Goal: Transaction & Acquisition: Purchase product/service

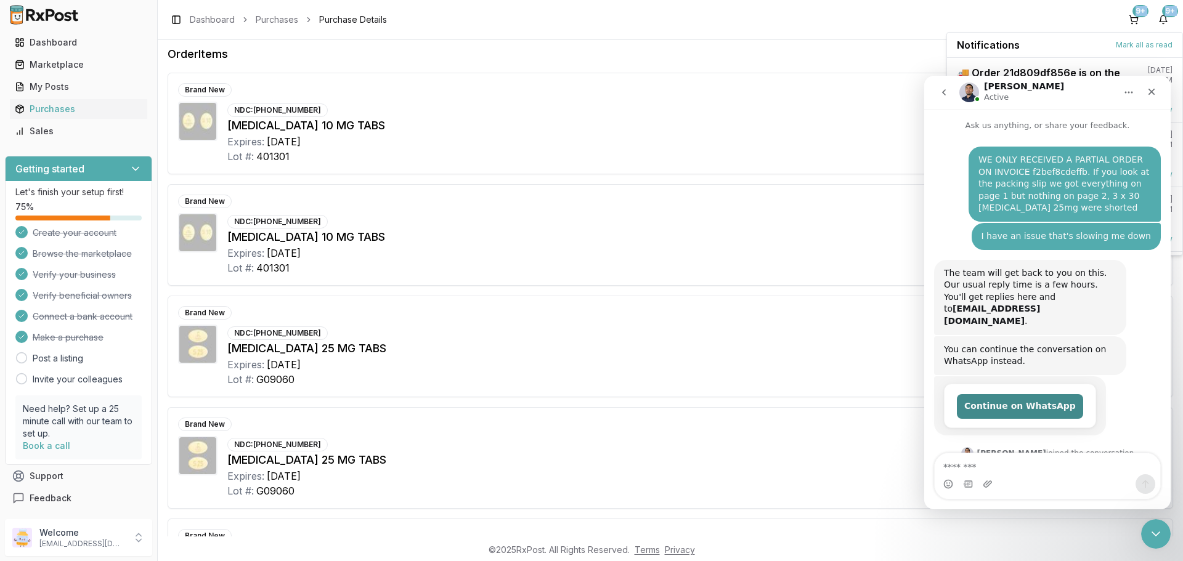
scroll to position [2, 0]
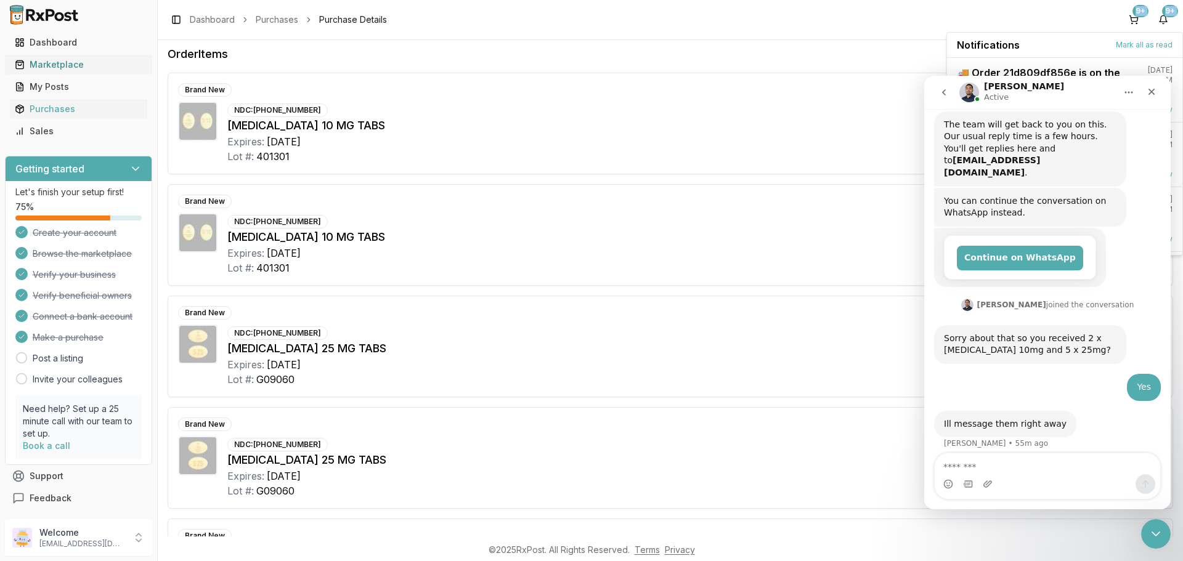
click at [50, 68] on div "Marketplace" at bounding box center [79, 65] width 128 height 12
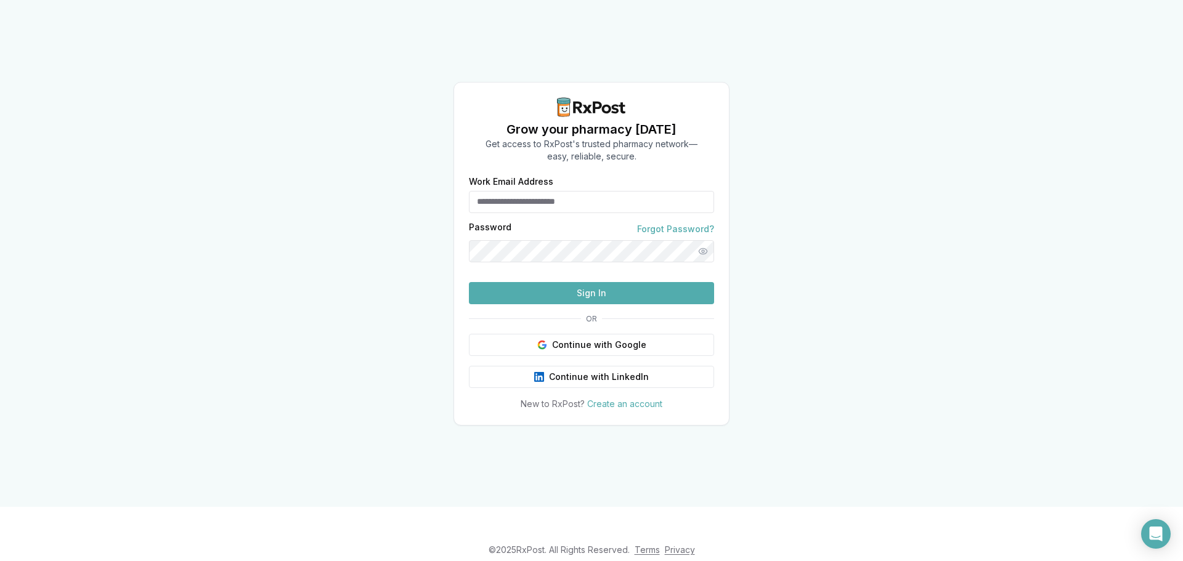
type input "**********"
click at [611, 304] on button "Sign In" at bounding box center [591, 293] width 245 height 22
click at [593, 304] on button "Sign In" at bounding box center [591, 293] width 245 height 22
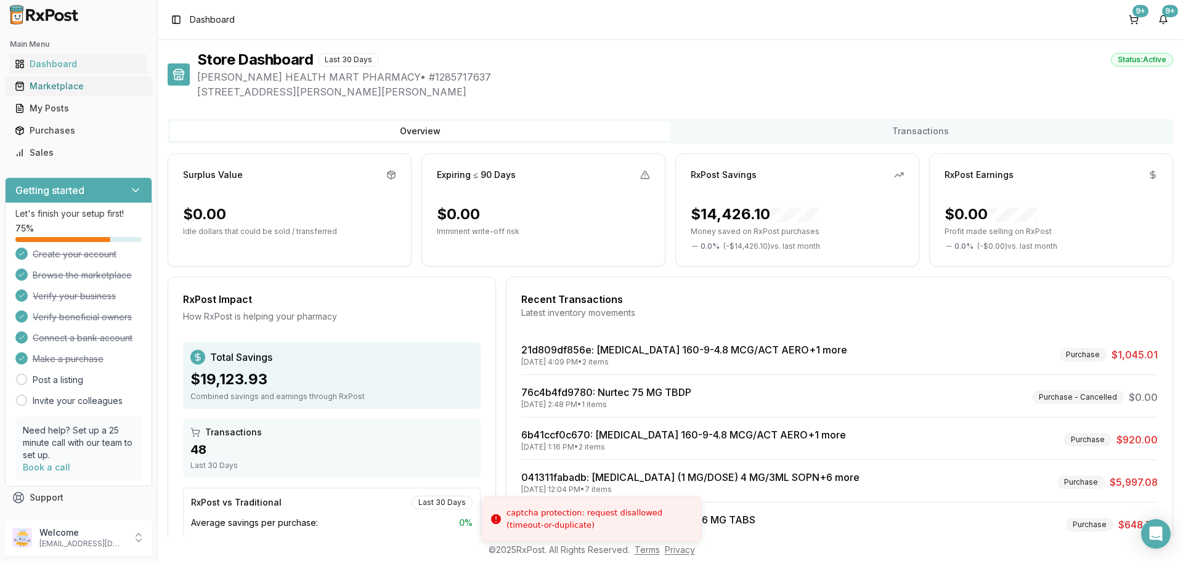
click at [64, 83] on div "Marketplace" at bounding box center [79, 86] width 128 height 12
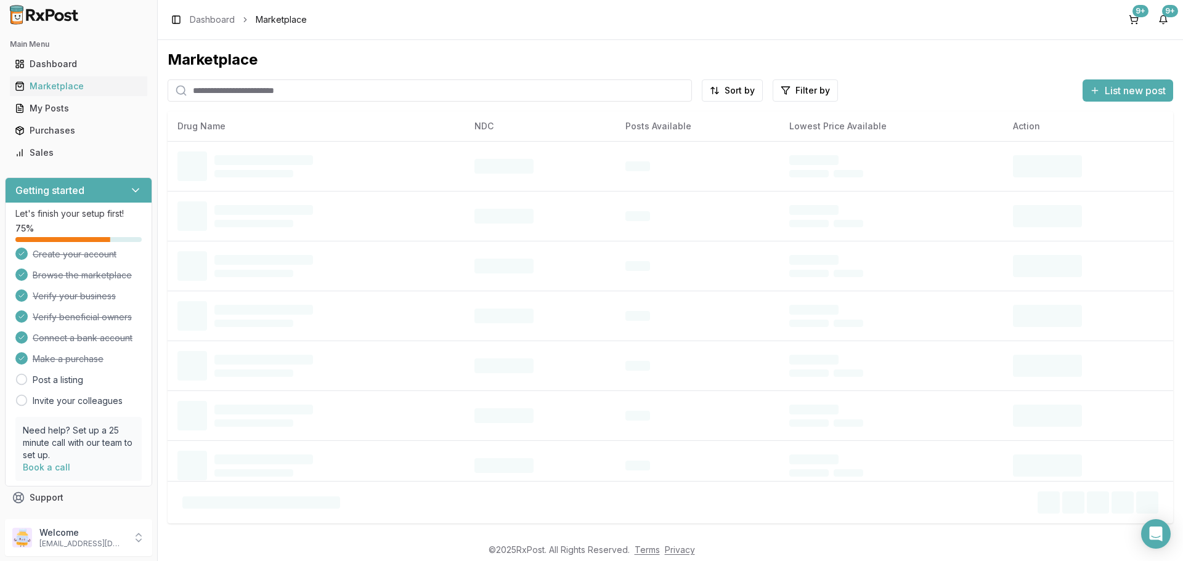
click at [312, 96] on input "search" at bounding box center [430, 91] width 524 height 22
paste input "**********"
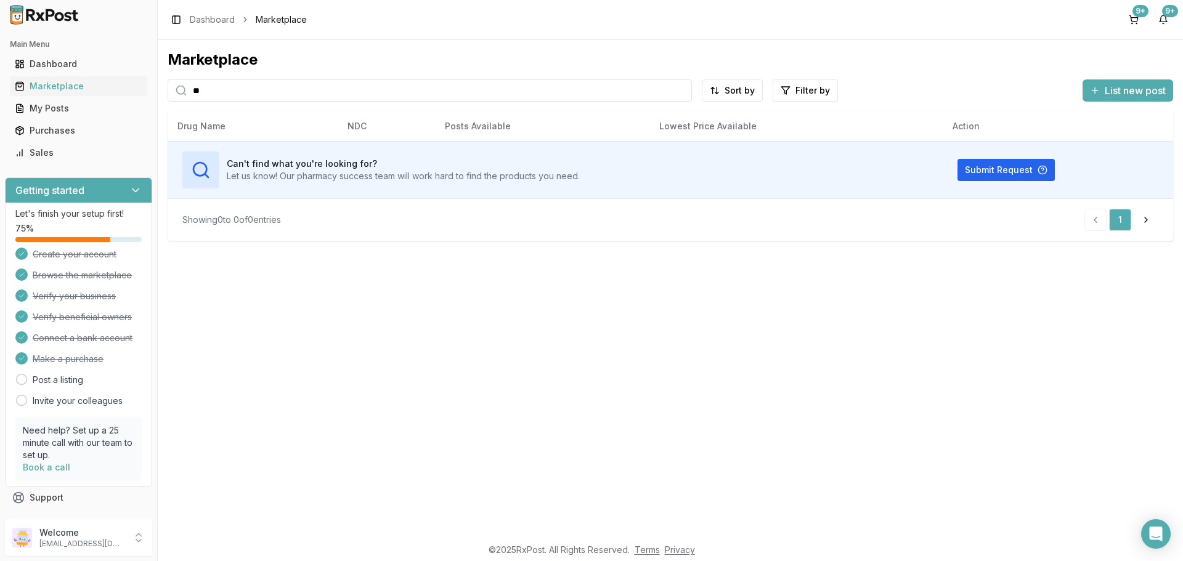
type input "*"
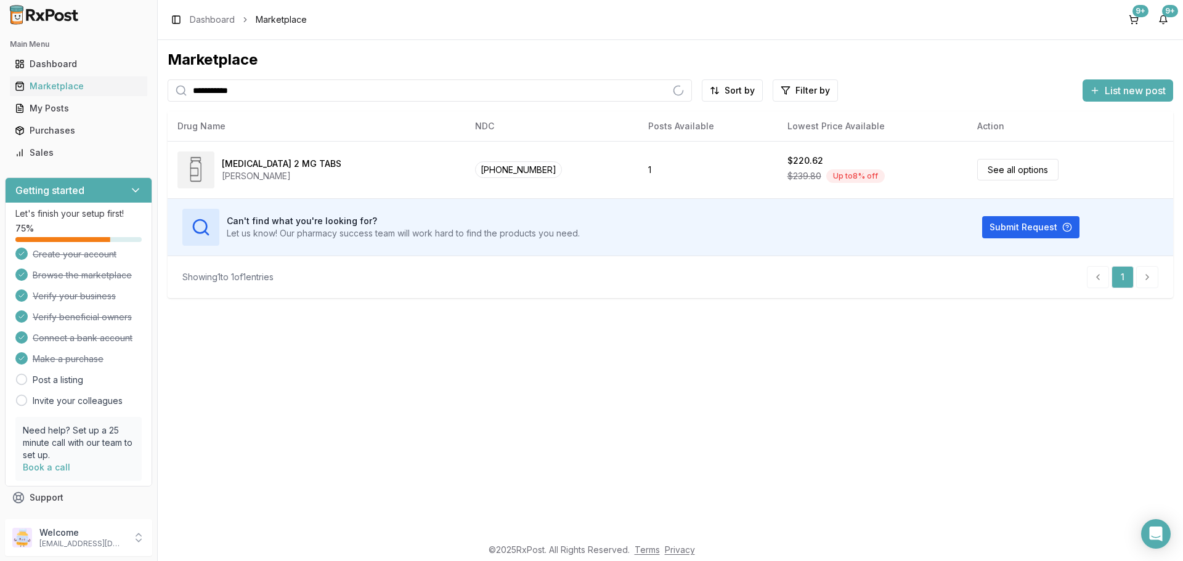
type input "**********"
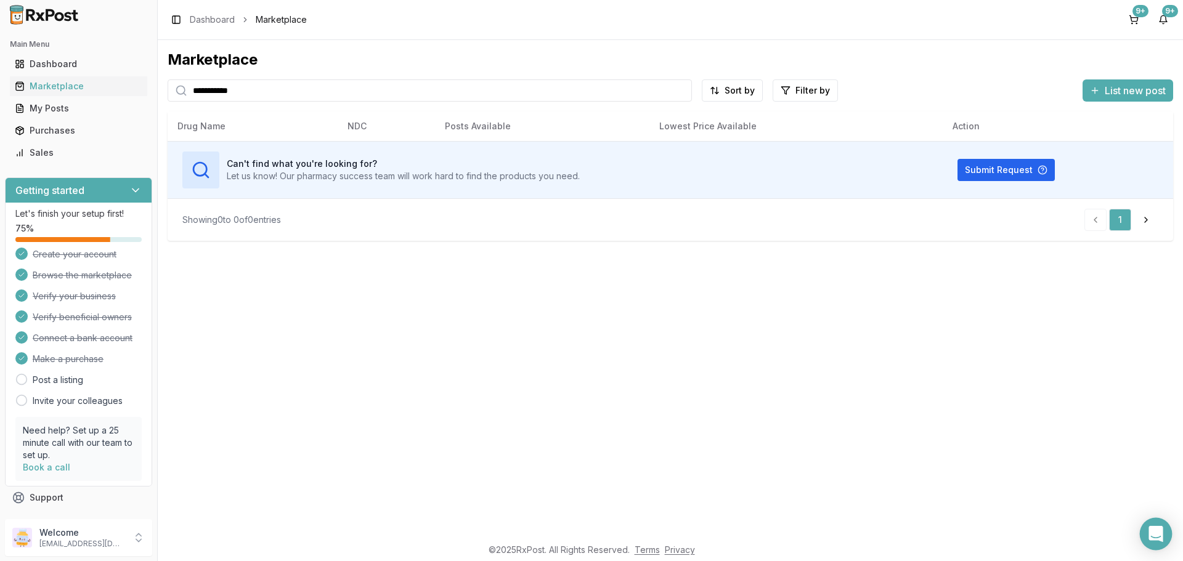
click at [1147, 531] on div "Open Intercom Messenger" at bounding box center [1156, 534] width 33 height 33
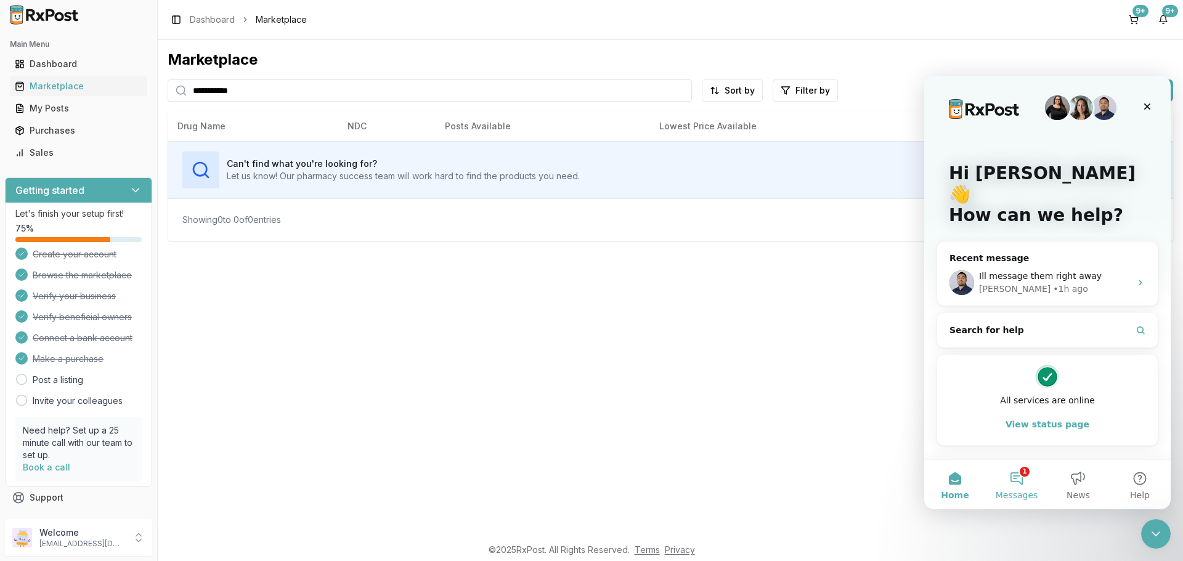
click at [1024, 474] on button "1 Messages" at bounding box center [1017, 484] width 62 height 49
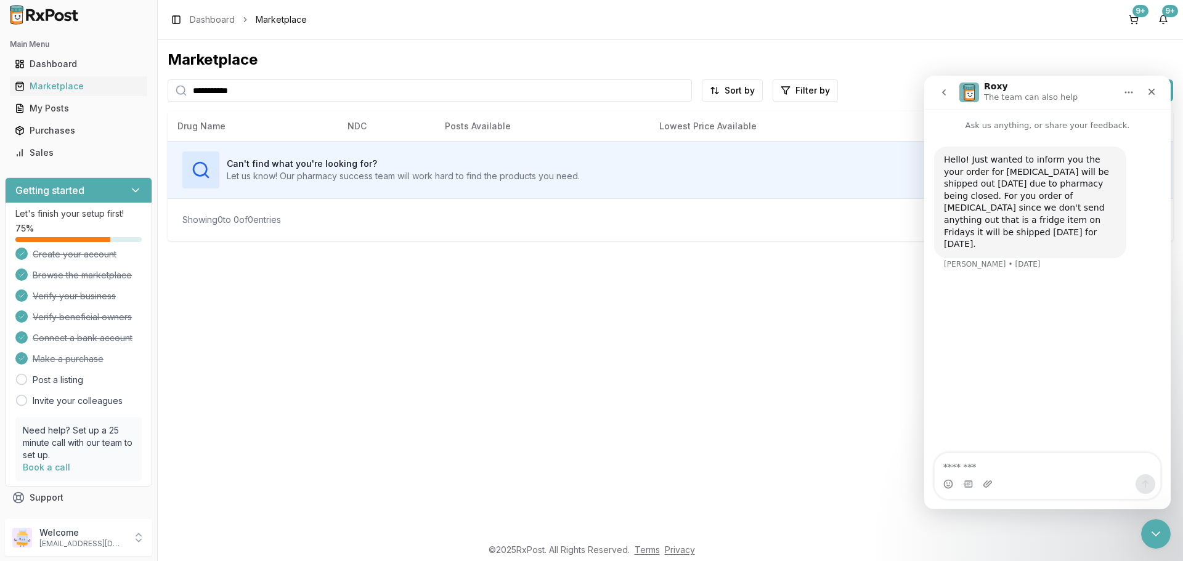
click at [947, 88] on icon "go back" at bounding box center [944, 93] width 10 height 10
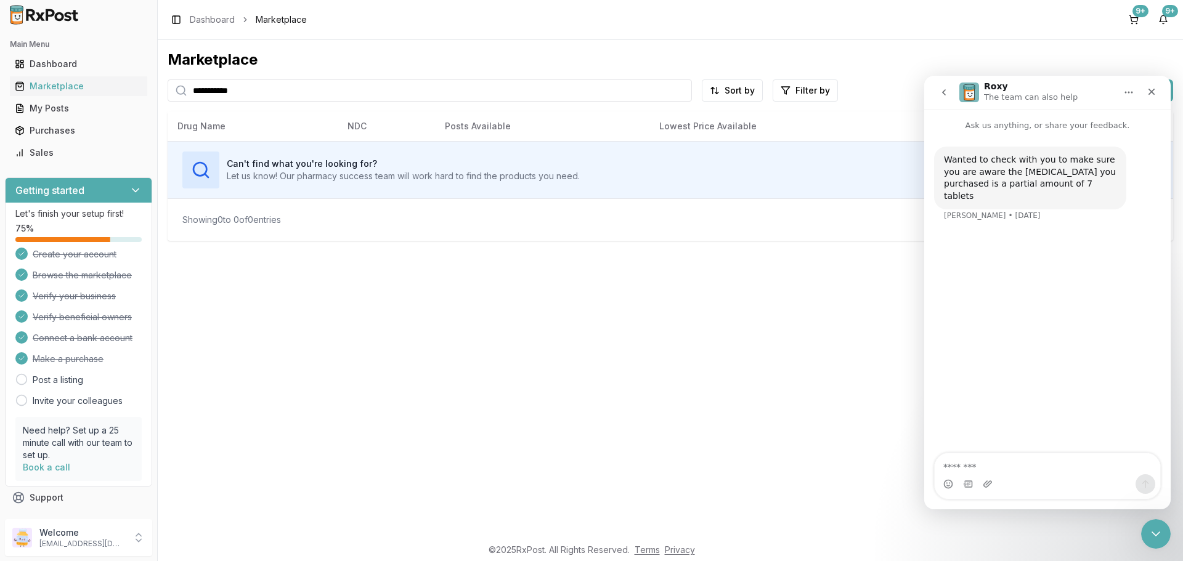
click at [942, 86] on button "go back" at bounding box center [943, 92] width 23 height 23
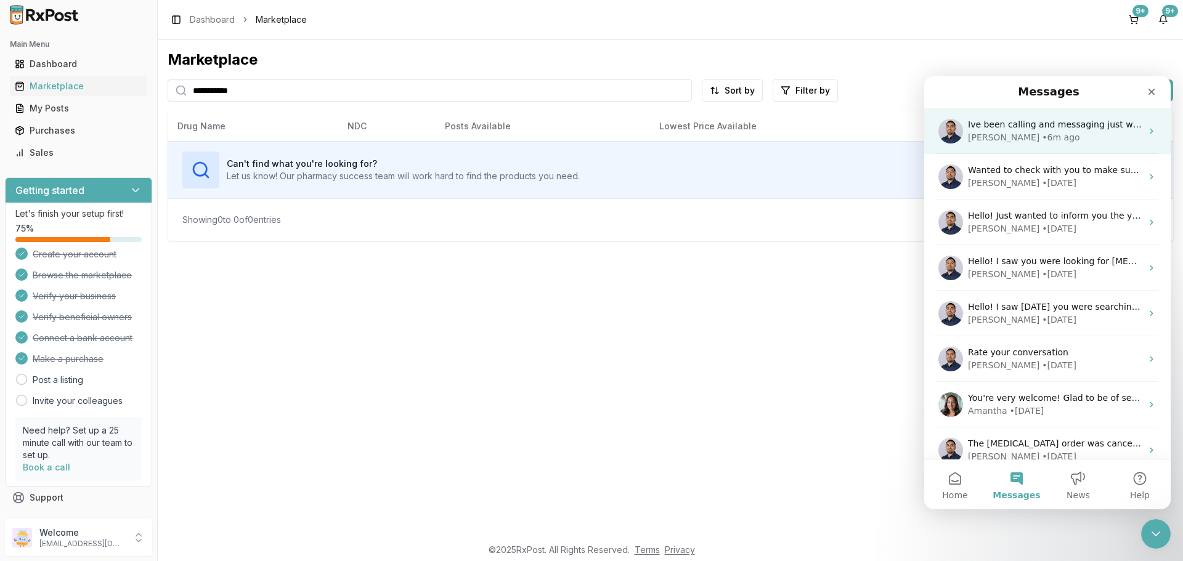
click at [1081, 136] on div "[PERSON_NAME] • 6m ago" at bounding box center [1055, 137] width 174 height 13
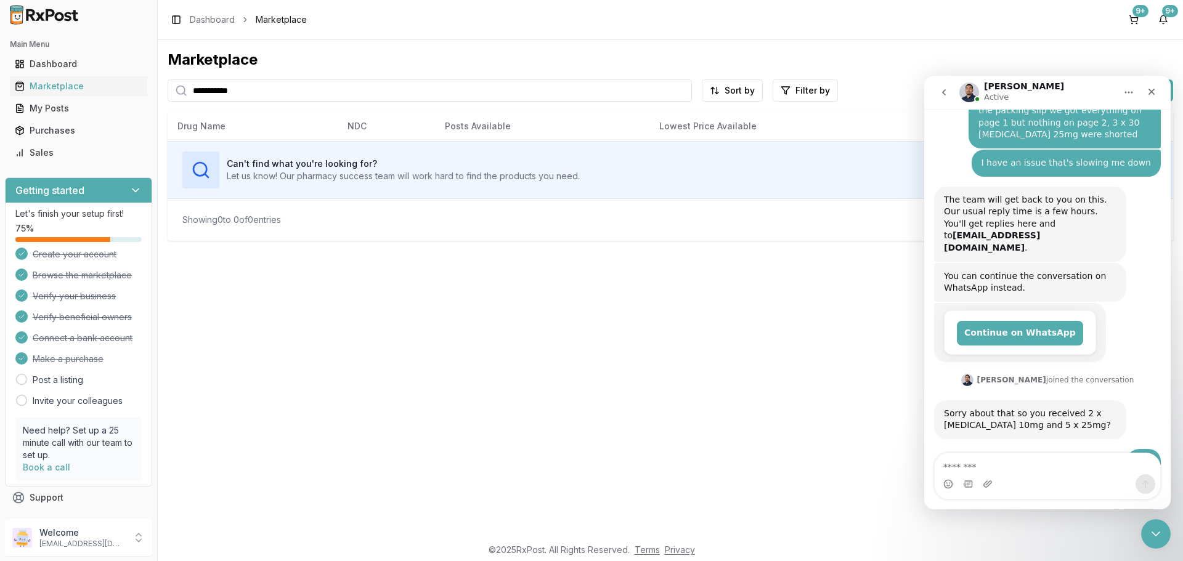
scroll to position [187, 0]
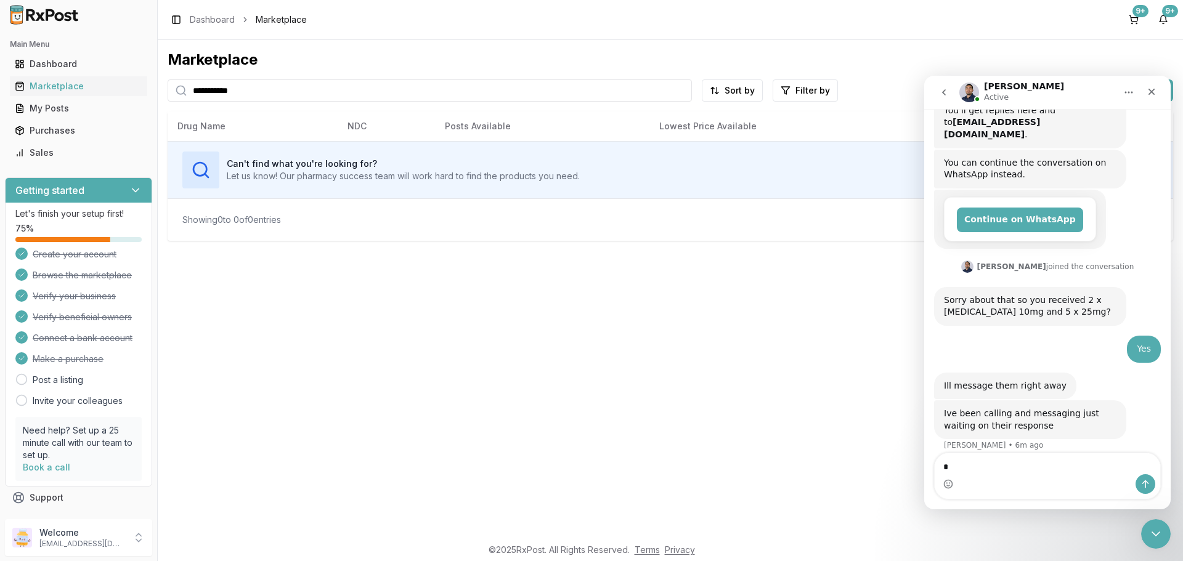
type textarea "**"
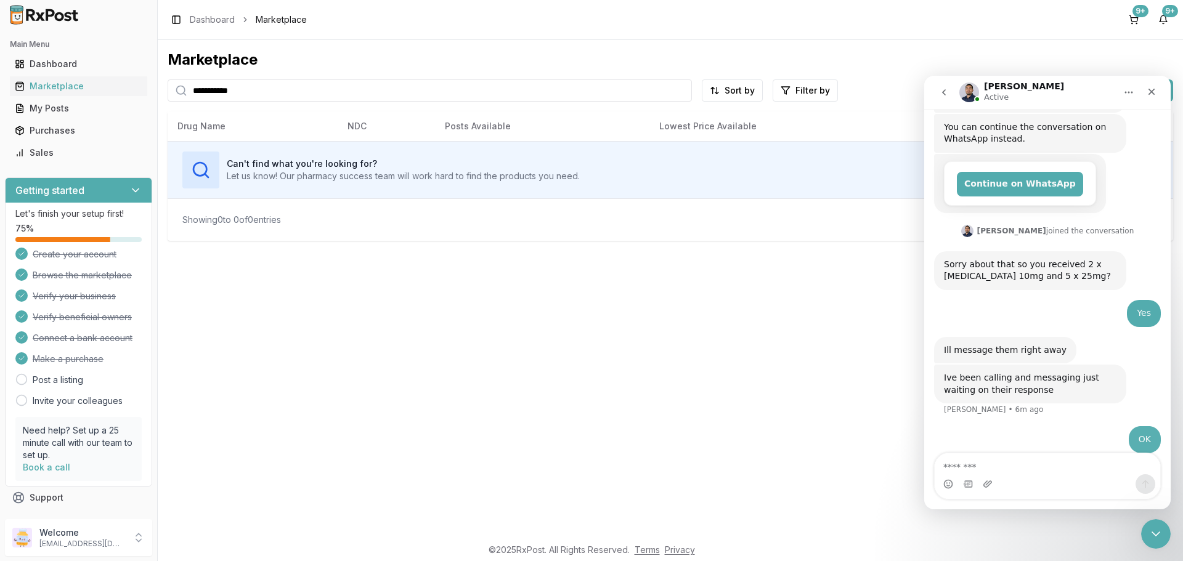
scroll to position [223, 0]
drag, startPoint x: 251, startPoint y: 94, endPoint x: 0, endPoint y: 89, distance: 250.9
click at [3, 92] on div "**********" at bounding box center [591, 280] width 1183 height 561
type input "********"
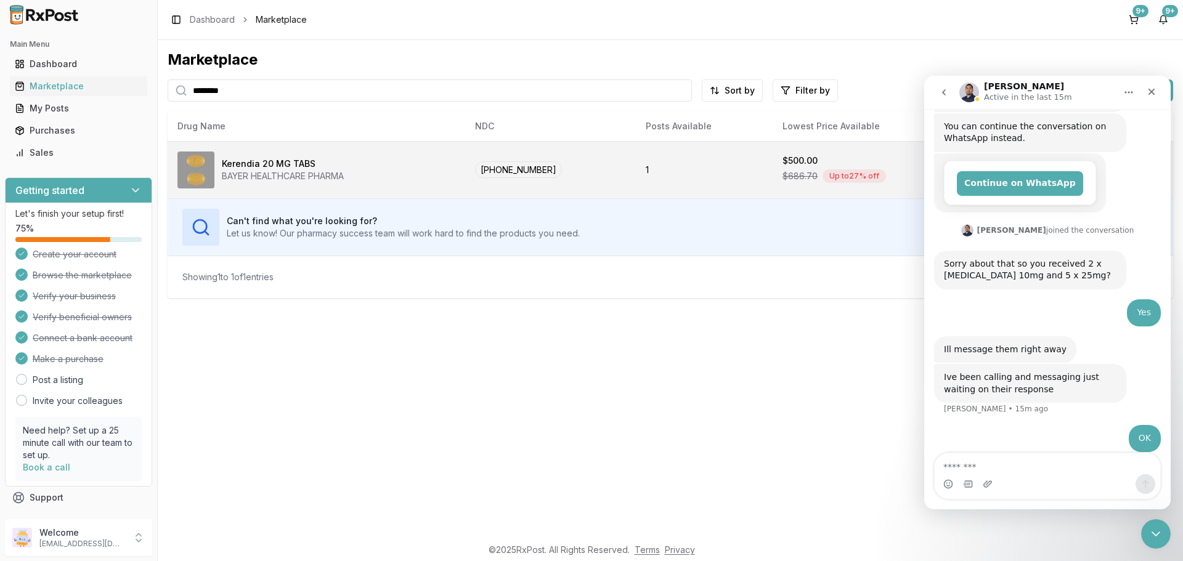
click at [253, 168] on div "Kerendia 20 MG TABS" at bounding box center [269, 164] width 94 height 12
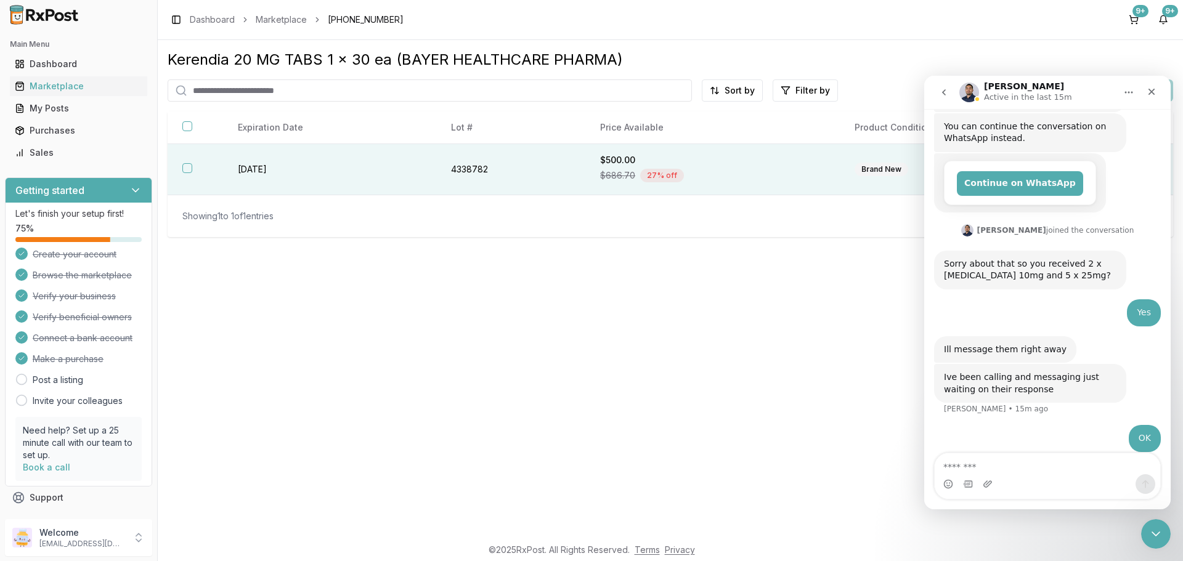
click at [182, 166] on button "button" at bounding box center [187, 168] width 10 height 10
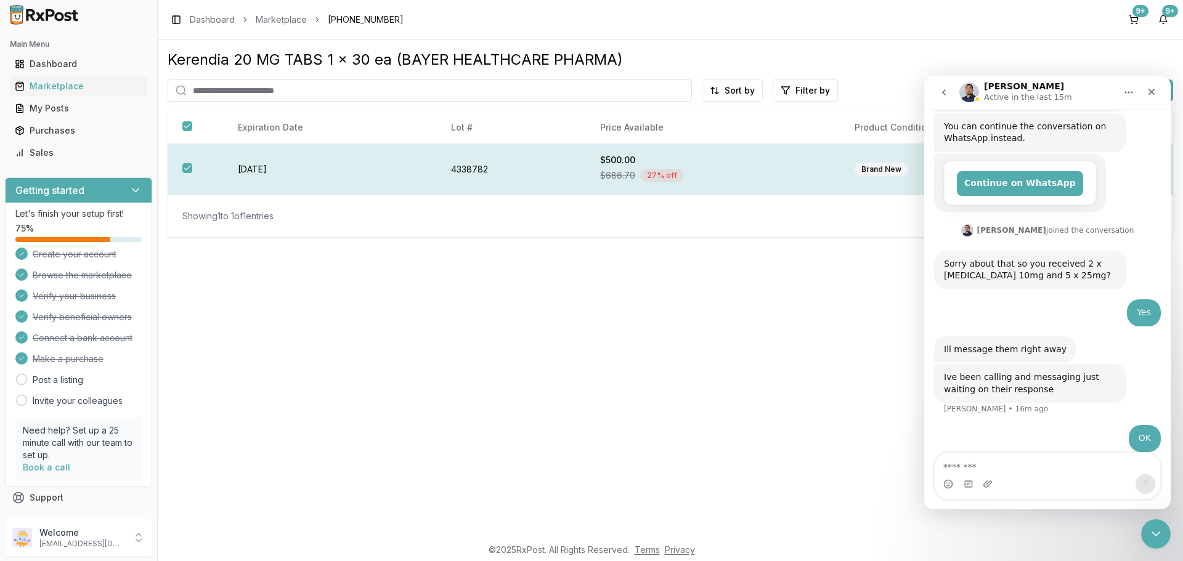
click at [263, 169] on td "[DATE]" at bounding box center [329, 169] width 213 height 51
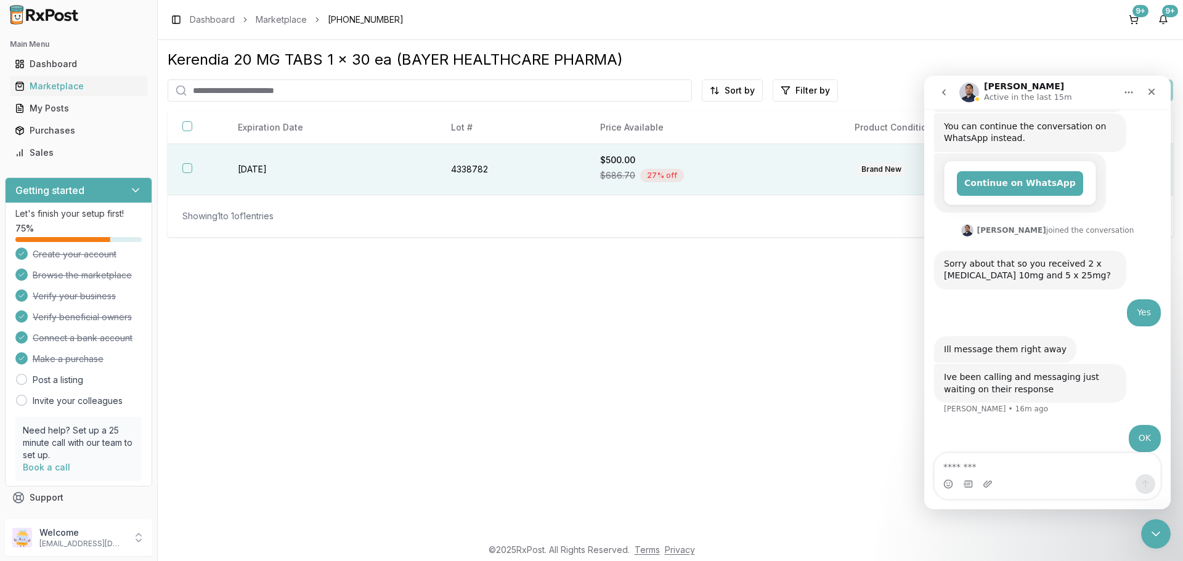
click at [185, 165] on button "button" at bounding box center [187, 168] width 10 height 10
click at [1143, 91] on div "Close" at bounding box center [1152, 92] width 22 height 22
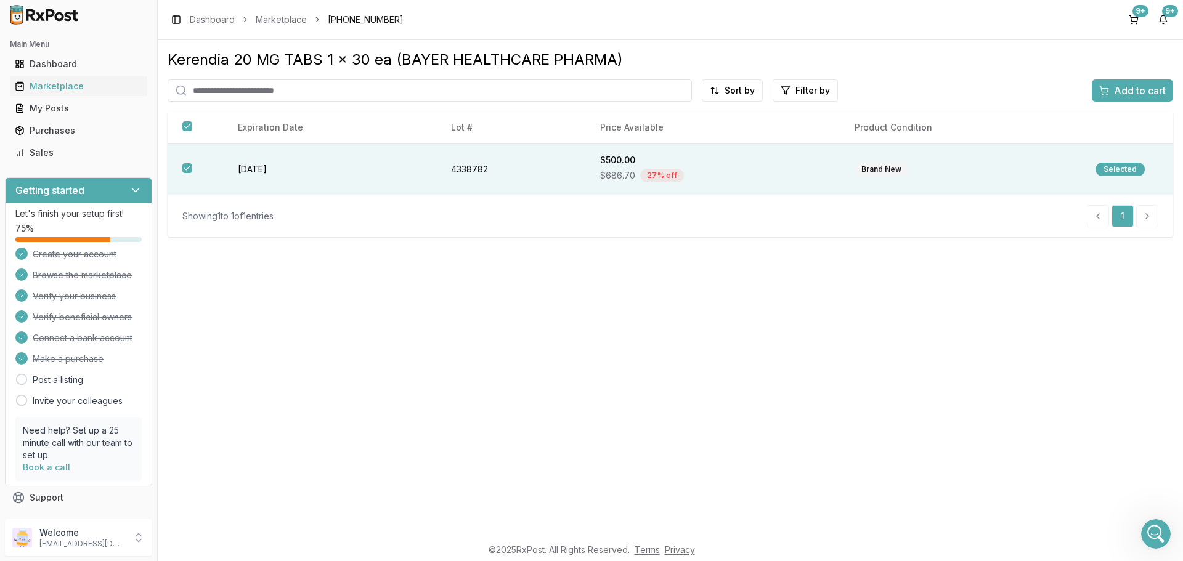
scroll to position [223, 0]
click at [1132, 94] on span "Add to cart" at bounding box center [1140, 90] width 52 height 15
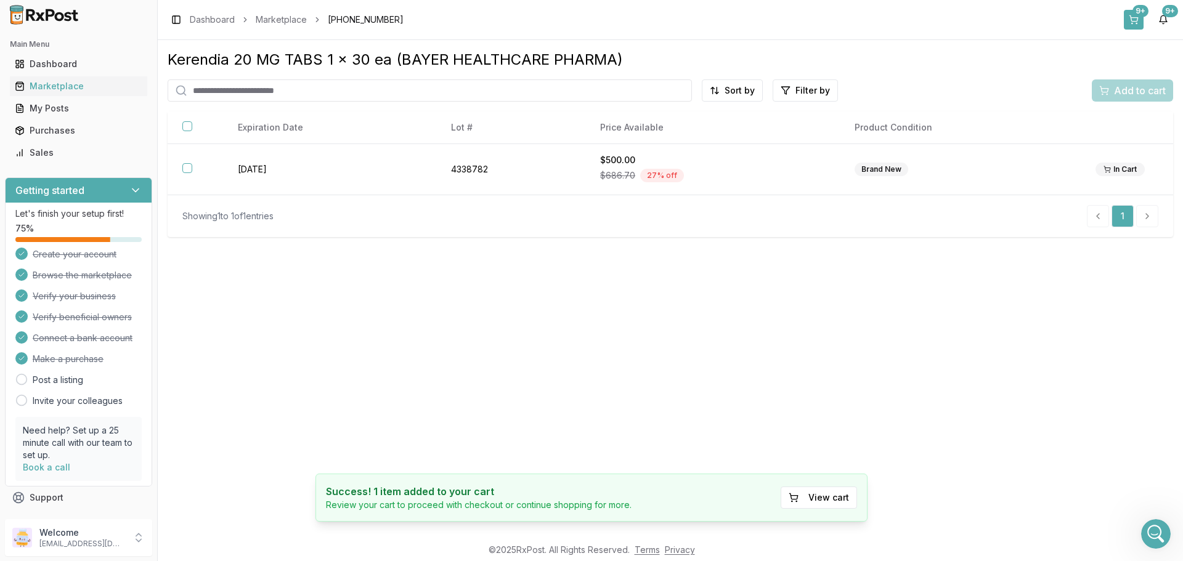
click at [1136, 13] on div "9+" at bounding box center [1141, 11] width 16 height 12
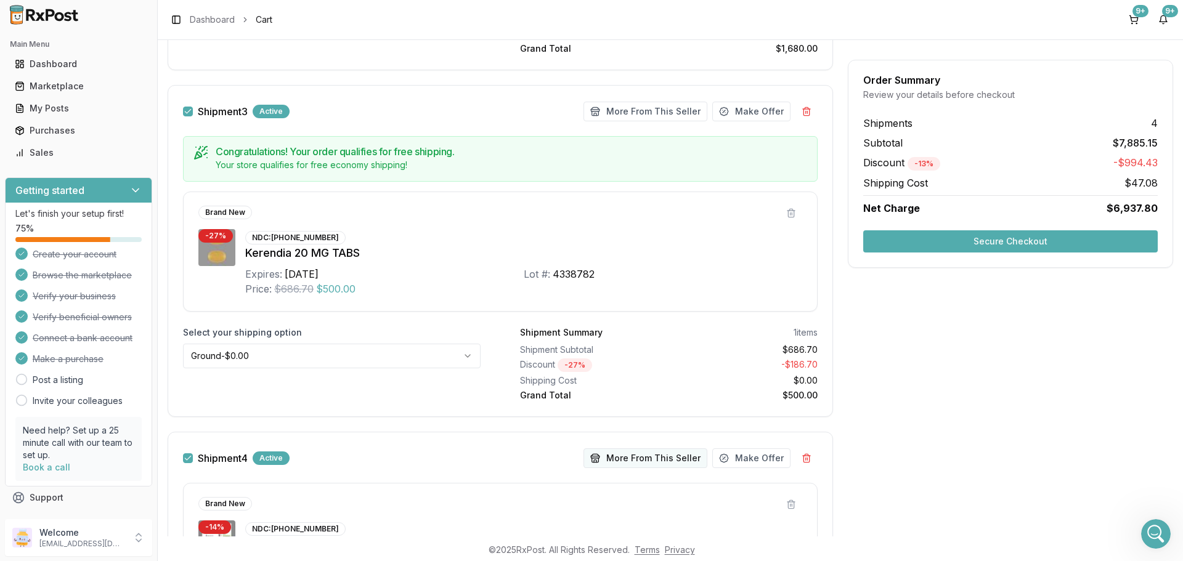
scroll to position [1664, 0]
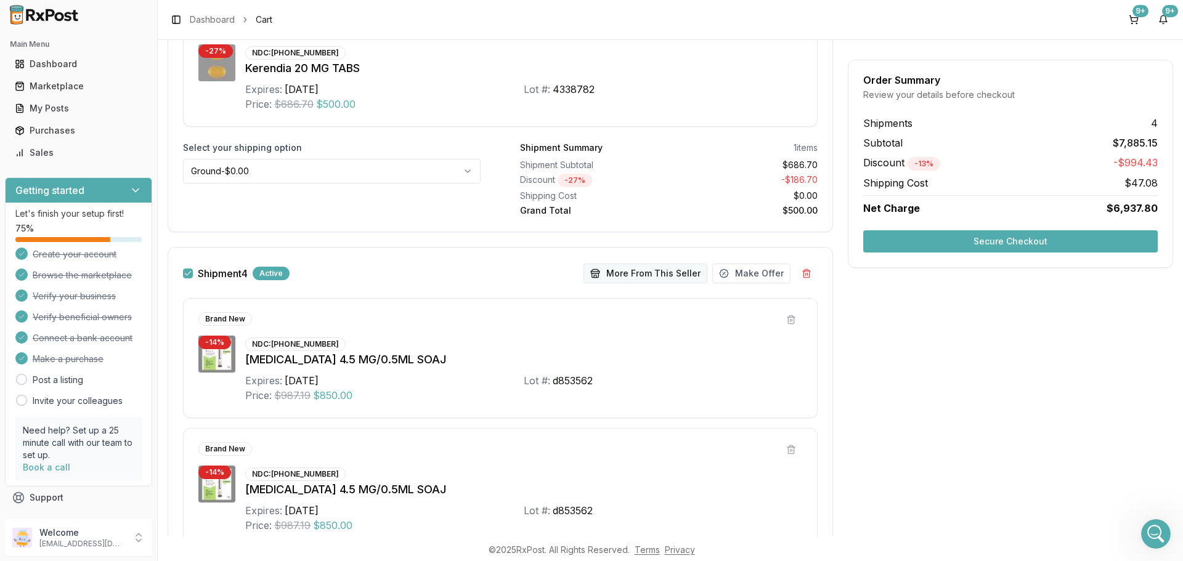
click at [645, 270] on button "More From This Seller" at bounding box center [646, 274] width 124 height 20
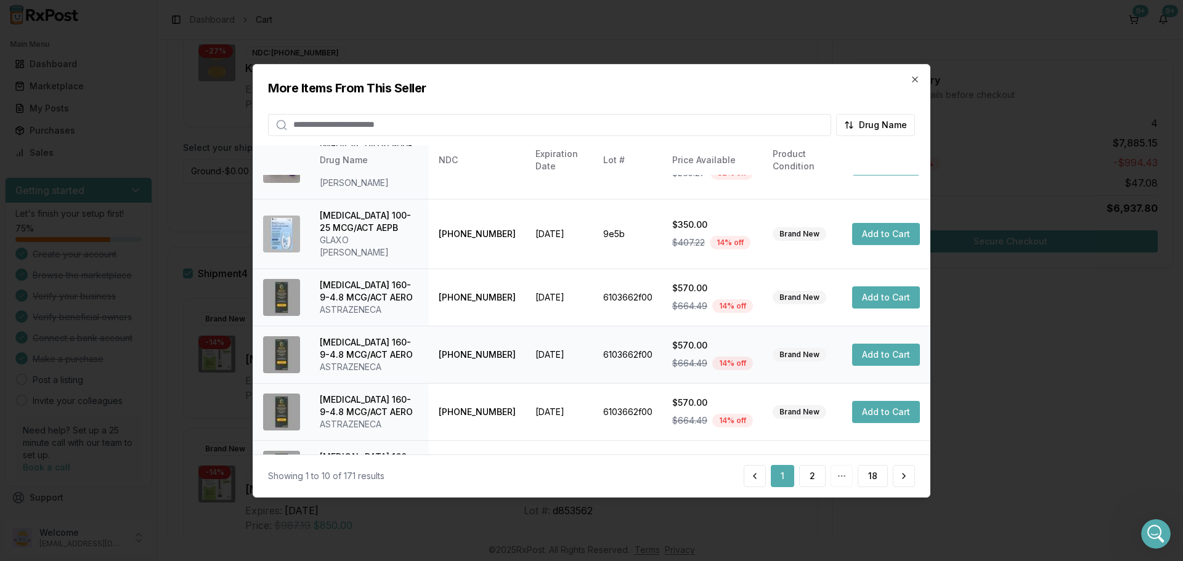
scroll to position [123, 0]
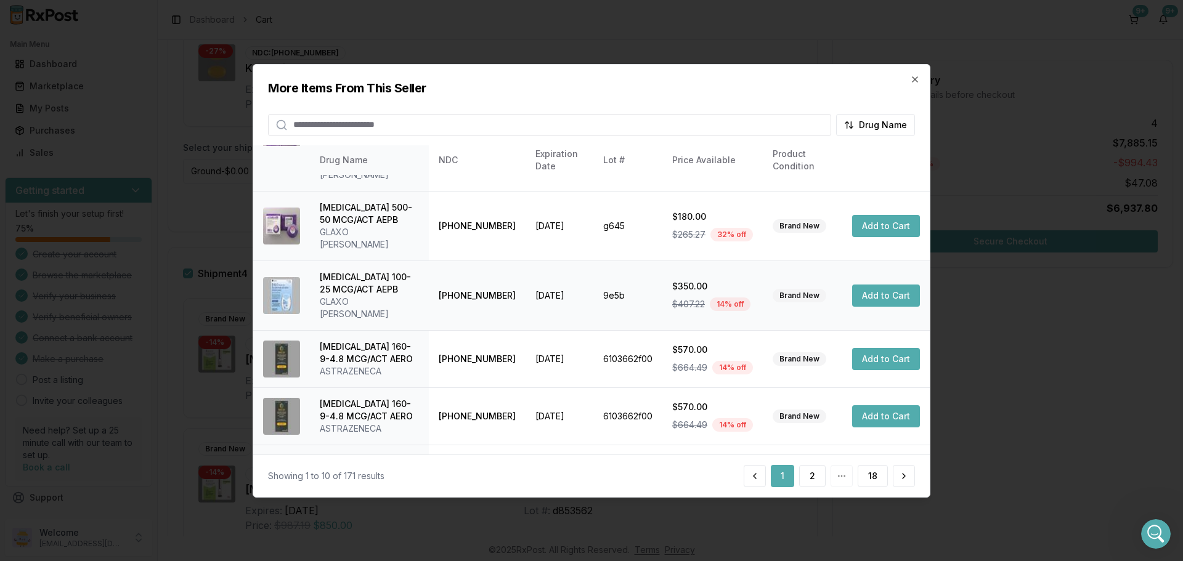
click at [896, 285] on button "Add to Cart" at bounding box center [886, 296] width 68 height 22
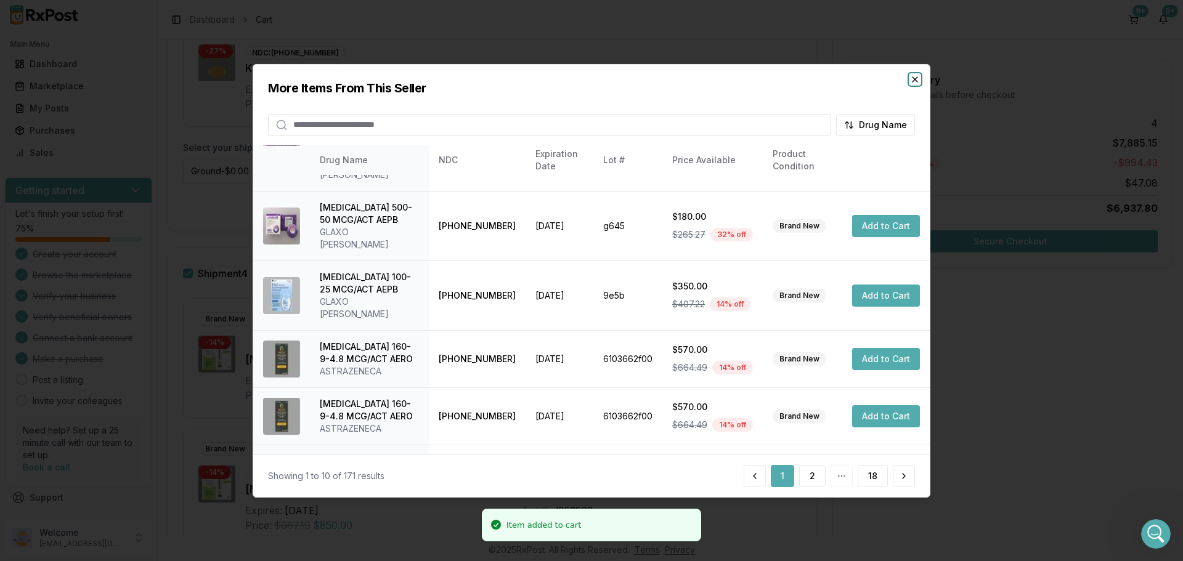
click at [912, 82] on icon "button" at bounding box center [915, 79] width 10 height 10
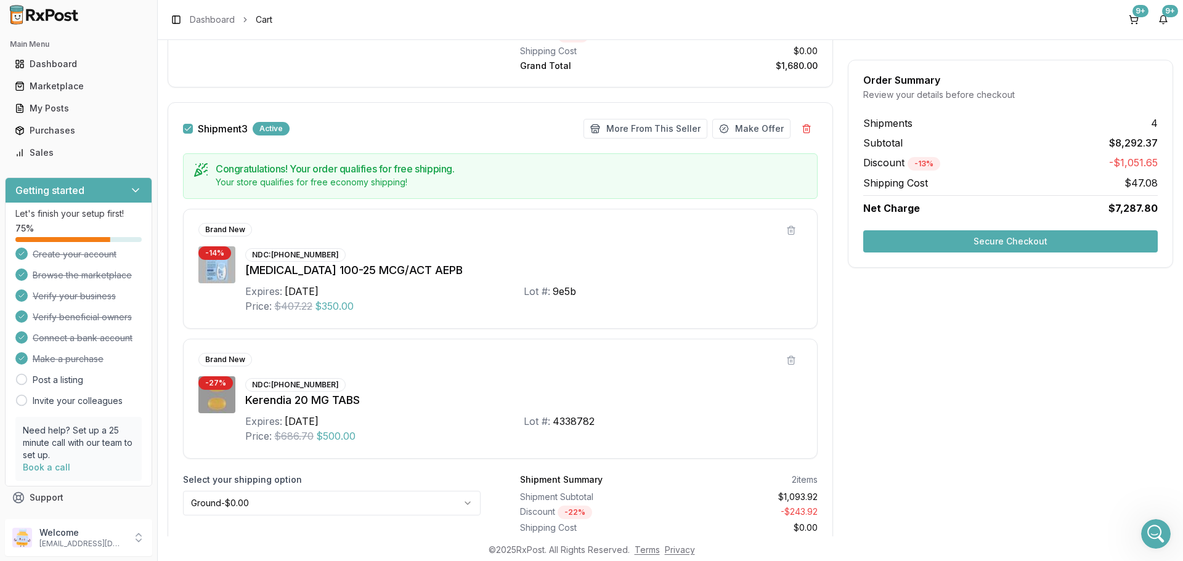
scroll to position [1424, 0]
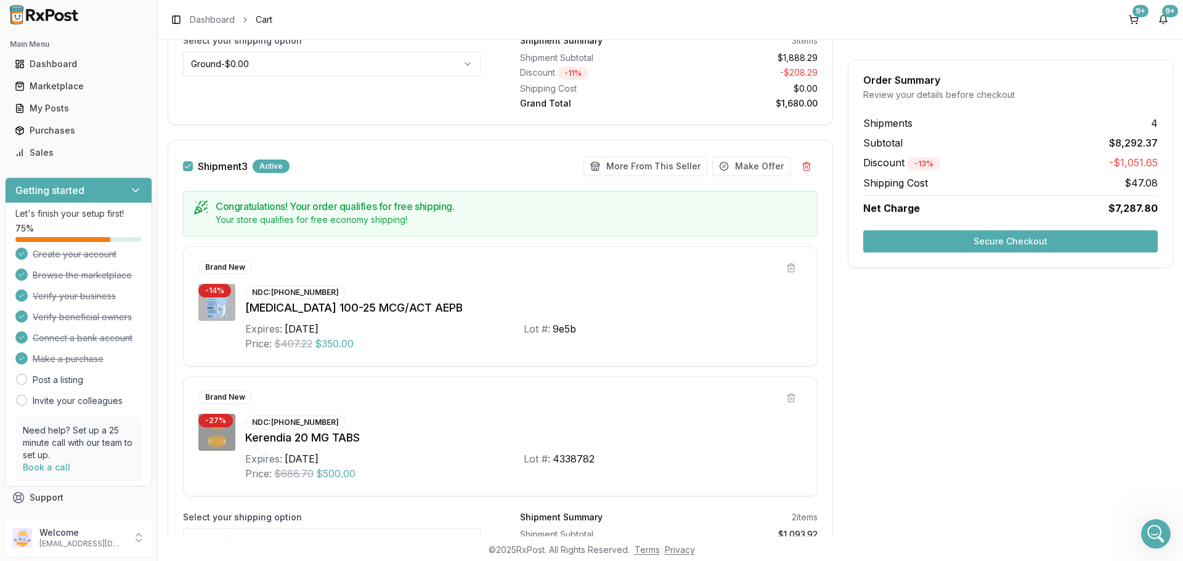
click at [994, 242] on button "Secure Checkout" at bounding box center [1010, 242] width 295 height 22
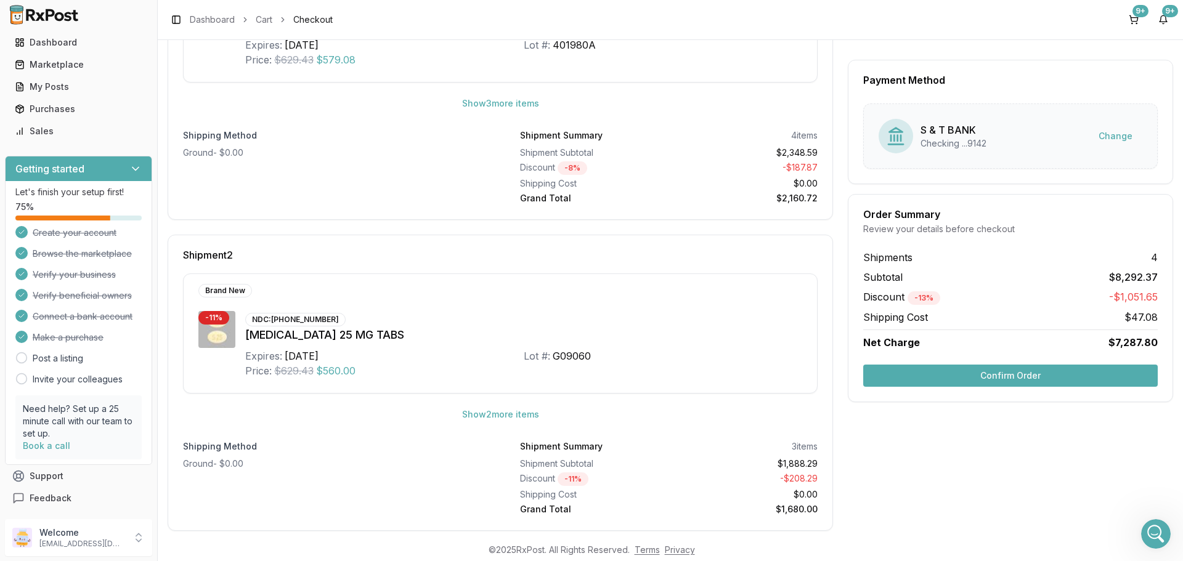
scroll to position [185, 0]
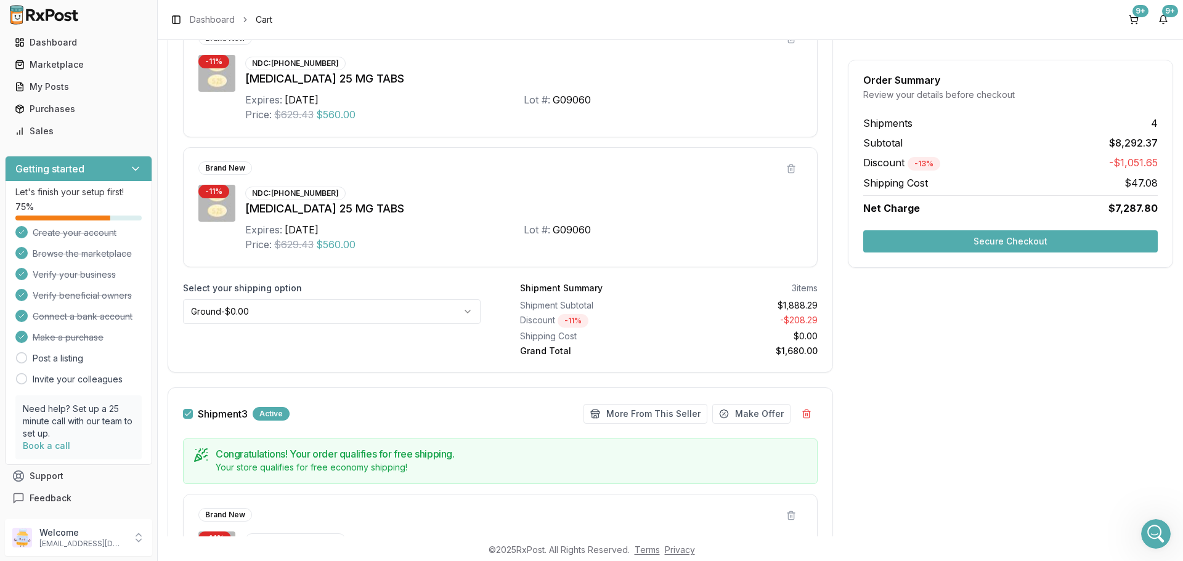
scroll to position [986, 0]
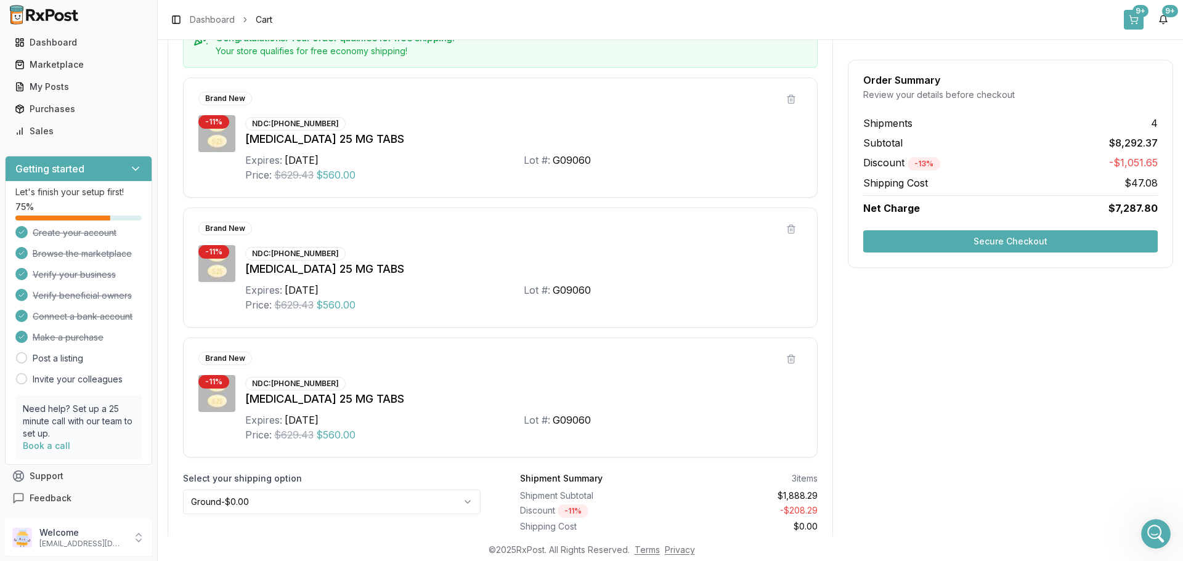
click at [1136, 11] on div "9+" at bounding box center [1141, 11] width 16 height 12
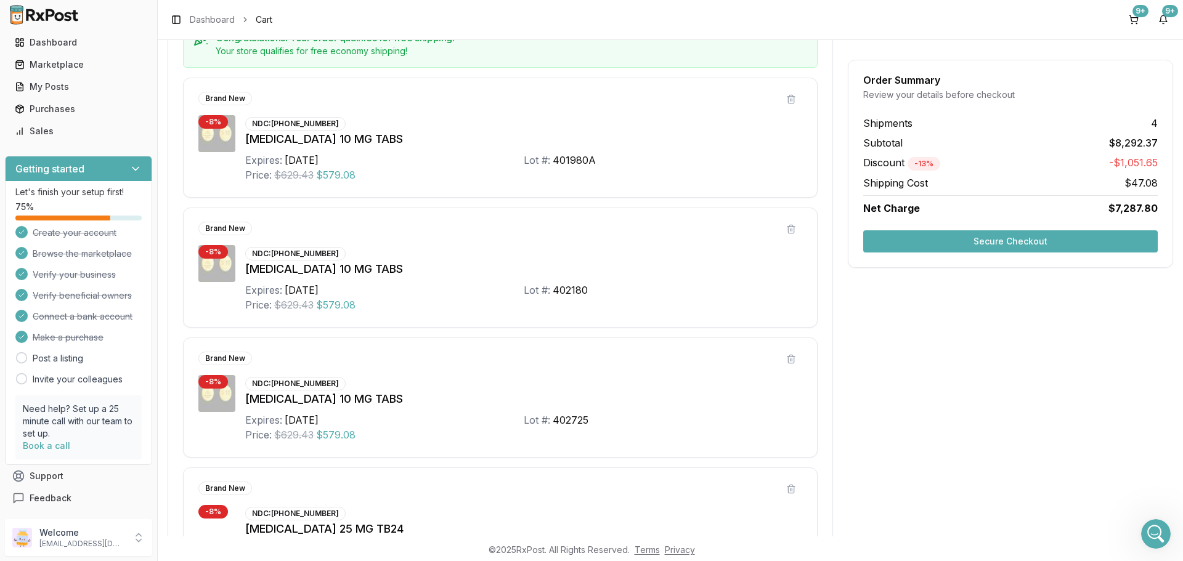
scroll to position [0, 0]
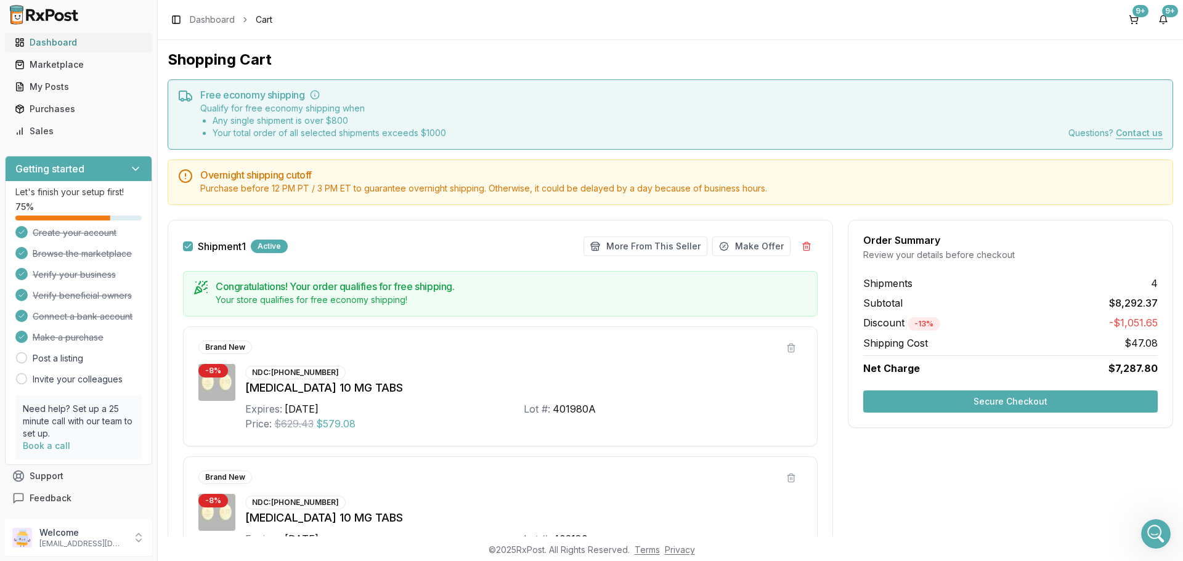
click at [51, 39] on div "Dashboard" at bounding box center [79, 42] width 128 height 12
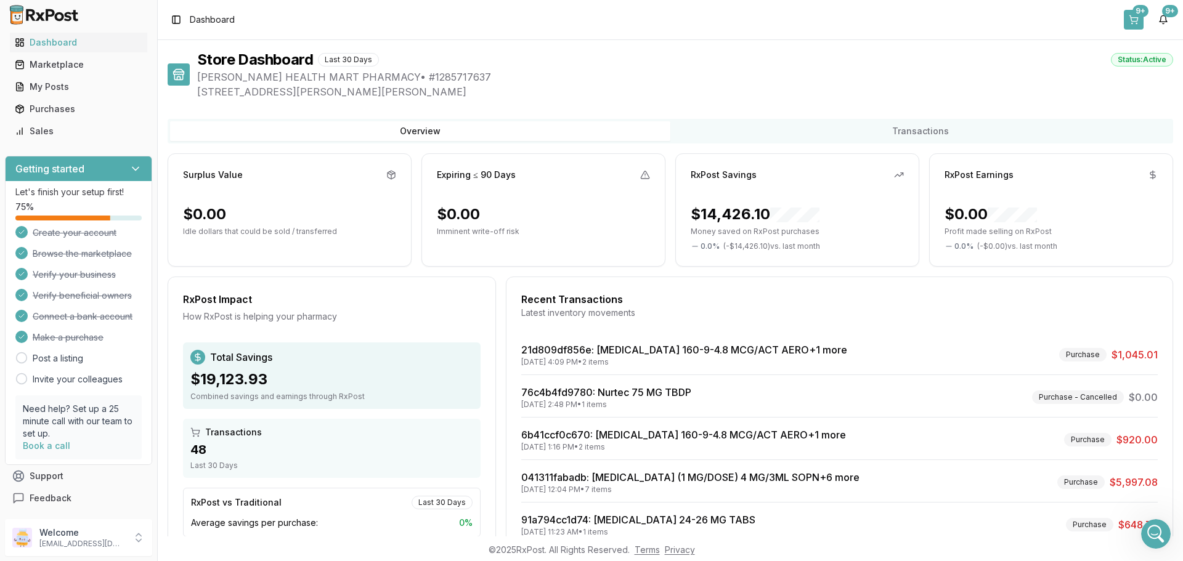
click at [1134, 12] on div "9+" at bounding box center [1141, 11] width 16 height 12
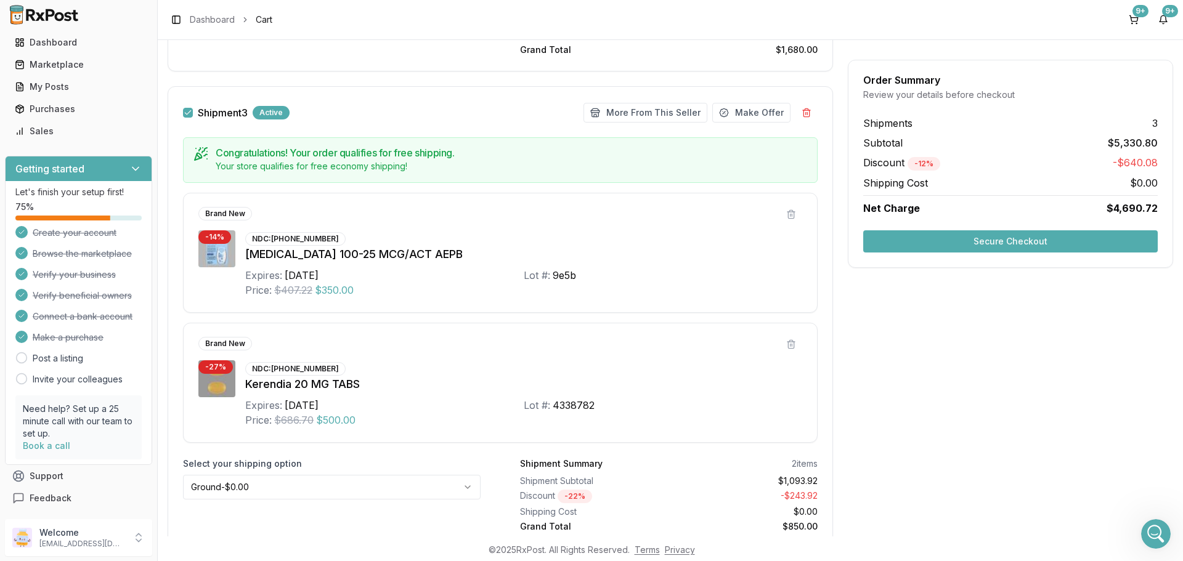
scroll to position [1524, 0]
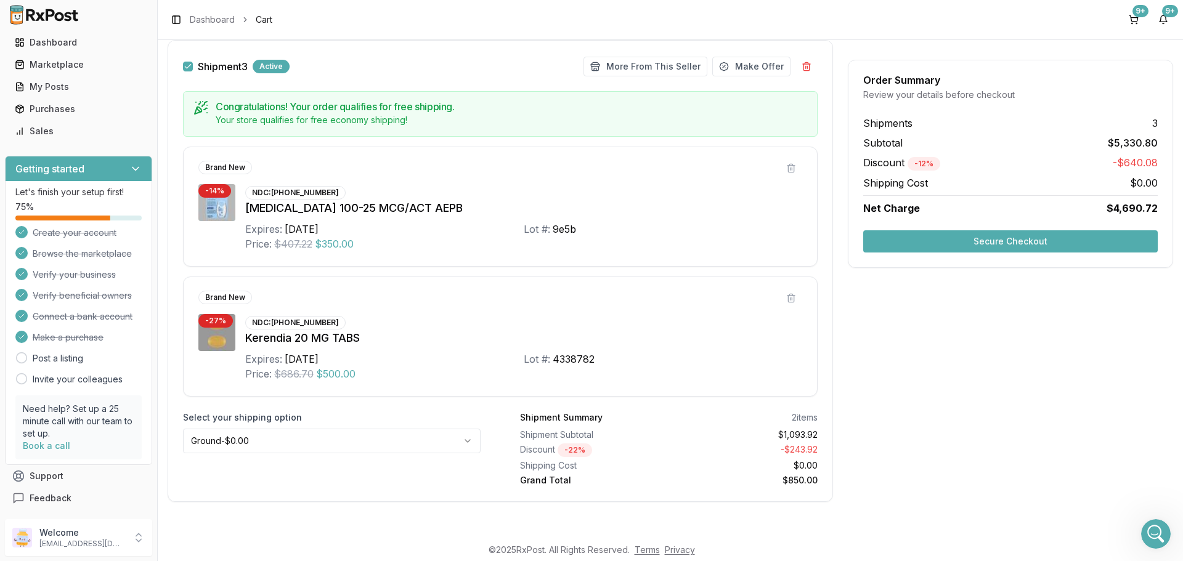
click at [1002, 237] on button "Secure Checkout" at bounding box center [1010, 242] width 295 height 22
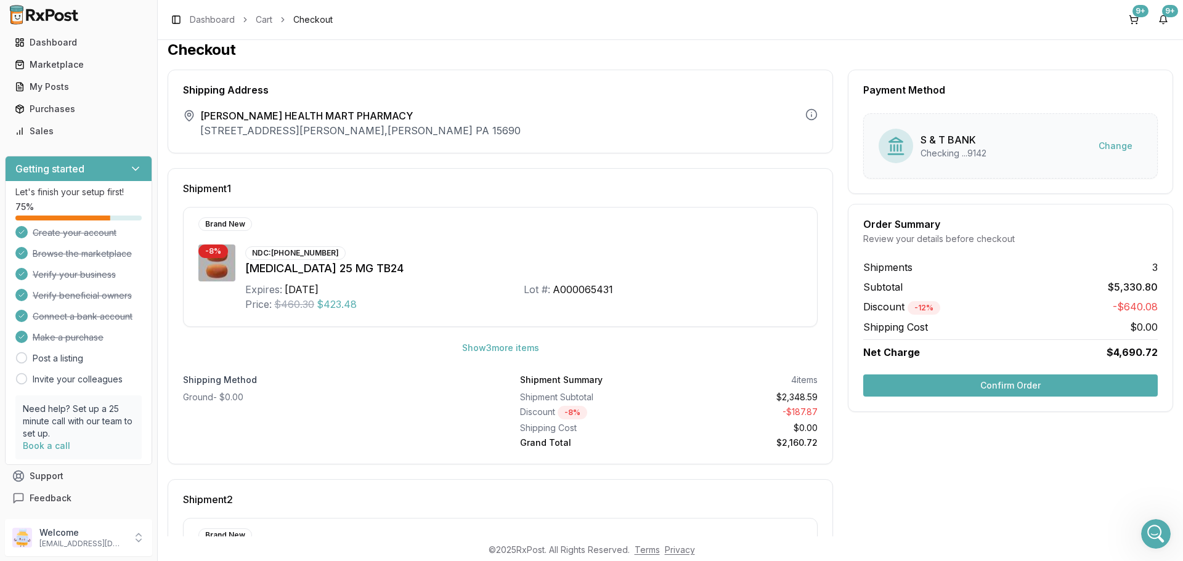
click at [1000, 378] on button "Confirm Order" at bounding box center [1010, 386] width 295 height 22
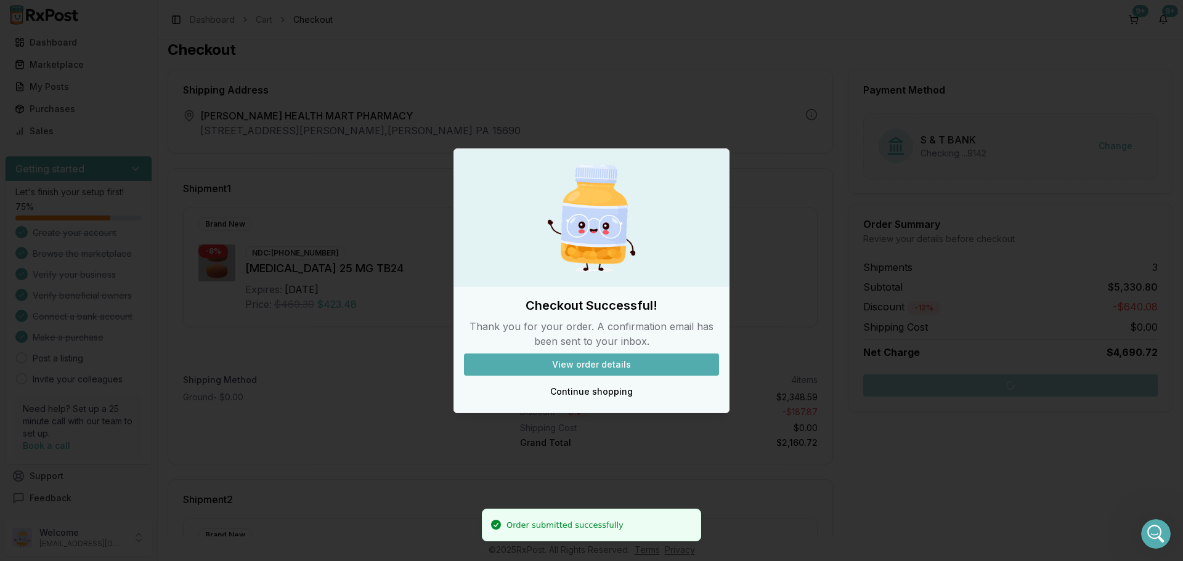
click at [624, 365] on button "View order details" at bounding box center [591, 365] width 255 height 22
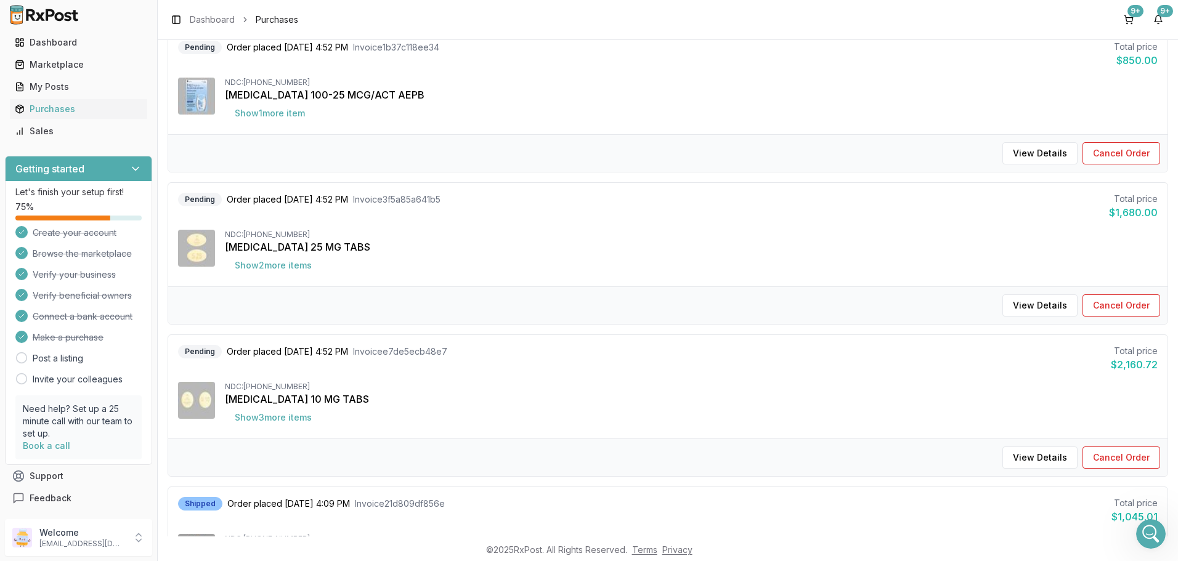
scroll to position [71, 0]
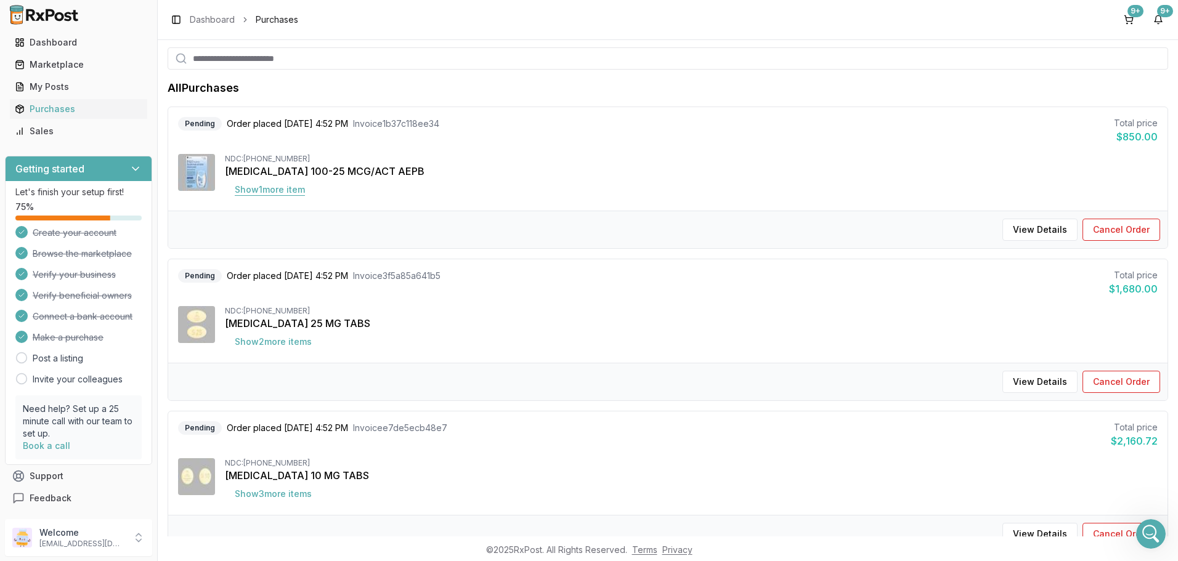
click at [255, 192] on button "Show 1 more item" at bounding box center [270, 190] width 90 height 22
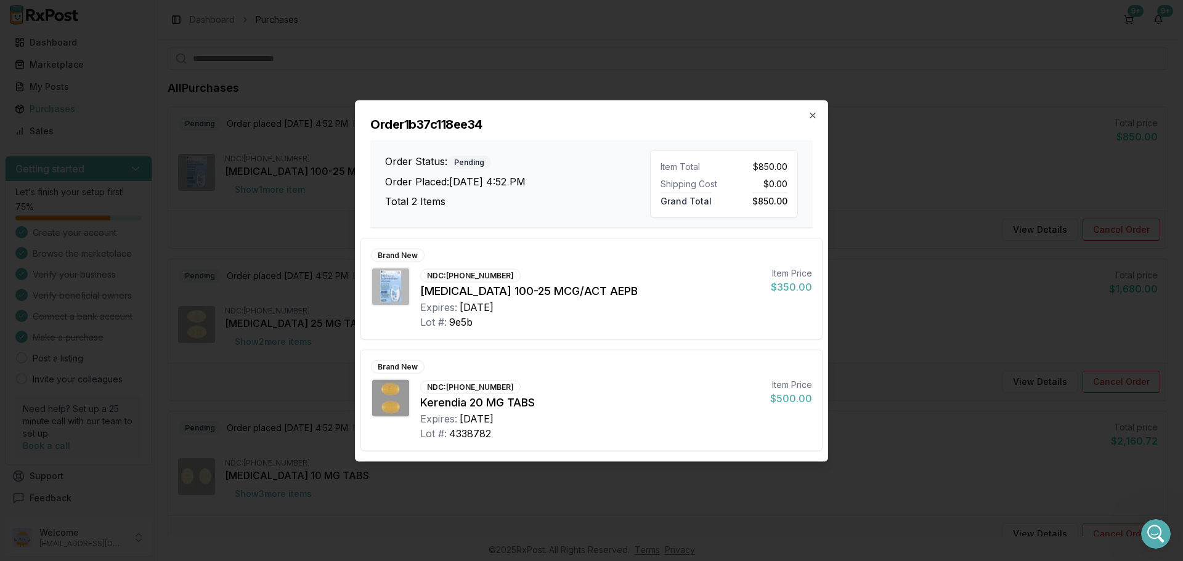
click at [805, 113] on div "Order 1b37c118ee34 Order Status: Pending Order Placed: [DATE] 4:52 PM Total 2 I…" at bounding box center [592, 164] width 472 height 128
click at [814, 114] on icon "button" at bounding box center [812, 115] width 5 height 5
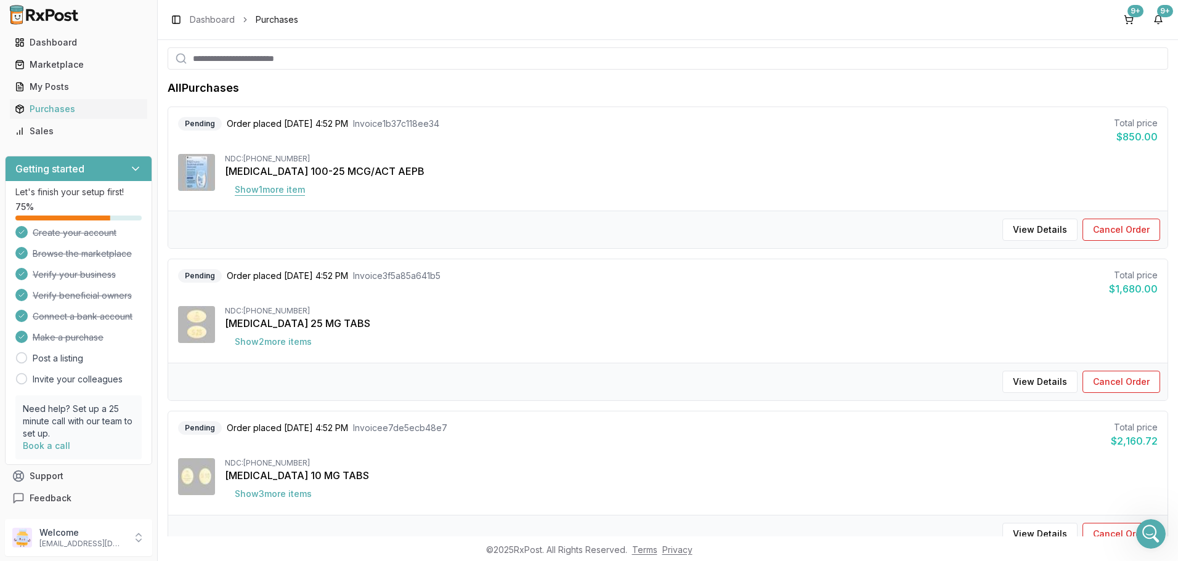
click at [274, 188] on button "Show 1 more item" at bounding box center [270, 190] width 90 height 22
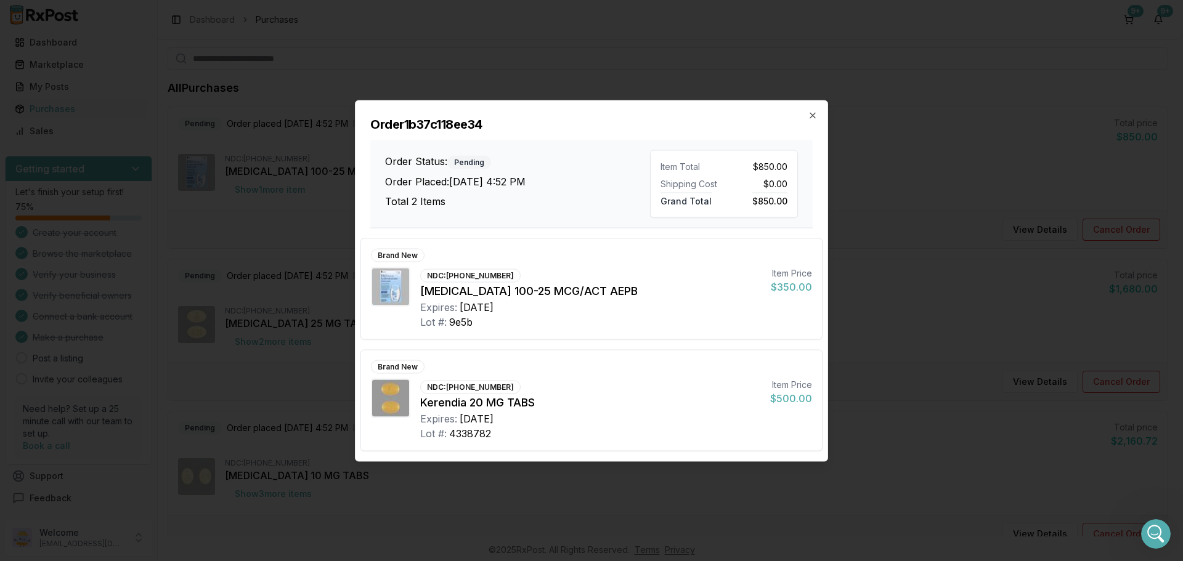
click at [814, 101] on div "Order 1b37c118ee34 Order Status: Pending Order Placed: [DATE] 4:52 PM Total 2 I…" at bounding box center [592, 164] width 472 height 128
click at [813, 116] on icon "button" at bounding box center [813, 115] width 10 height 10
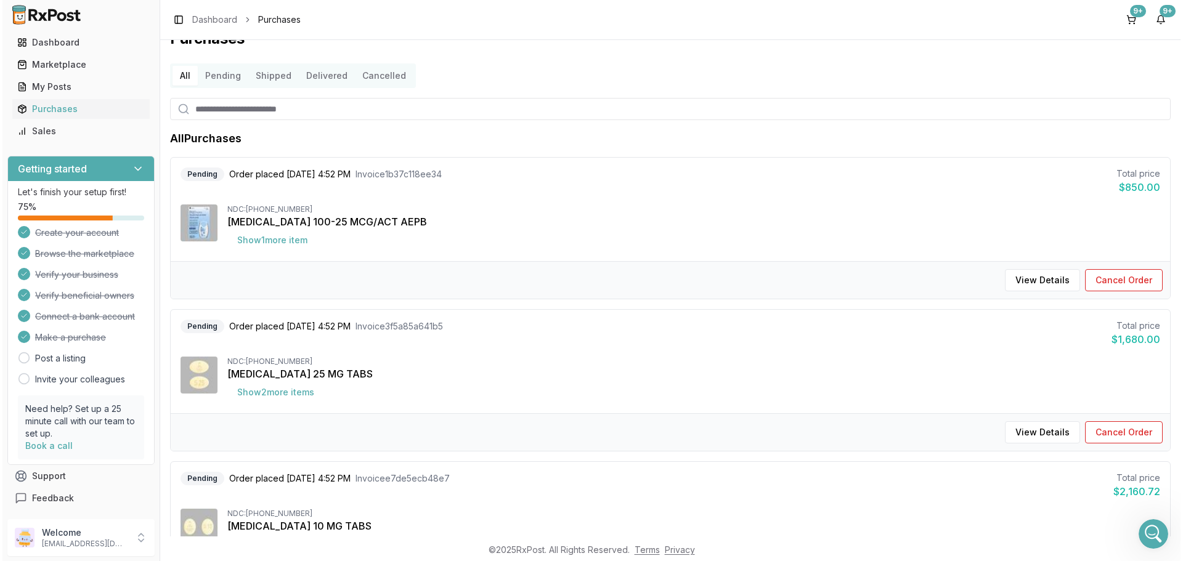
scroll to position [0, 0]
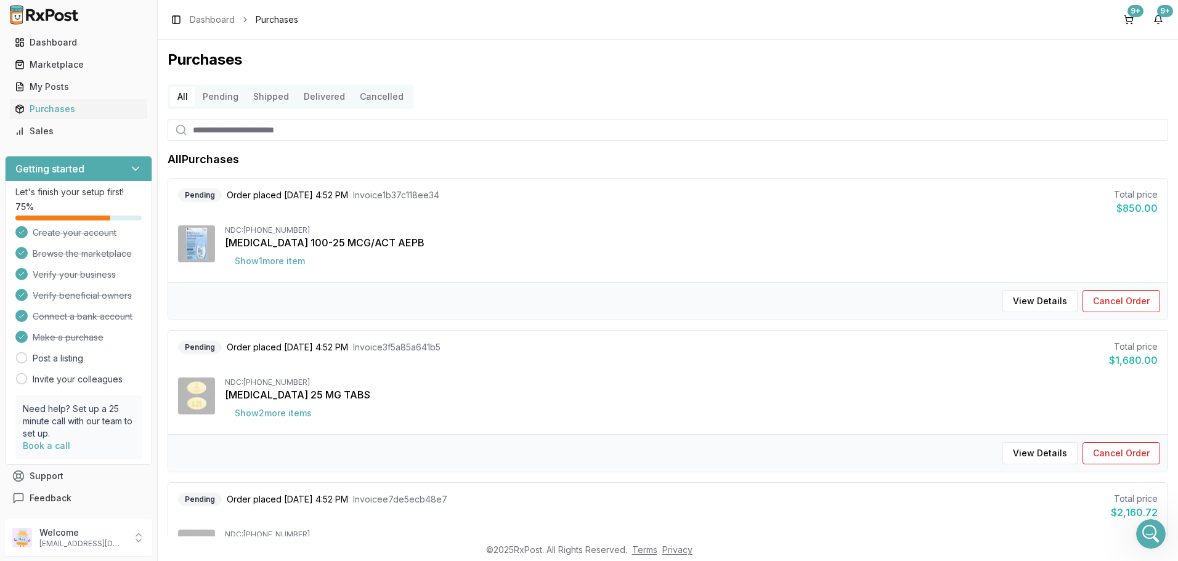
click at [222, 97] on button "Pending" at bounding box center [220, 97] width 51 height 20
click at [277, 263] on button "Show 1 more item" at bounding box center [270, 261] width 90 height 22
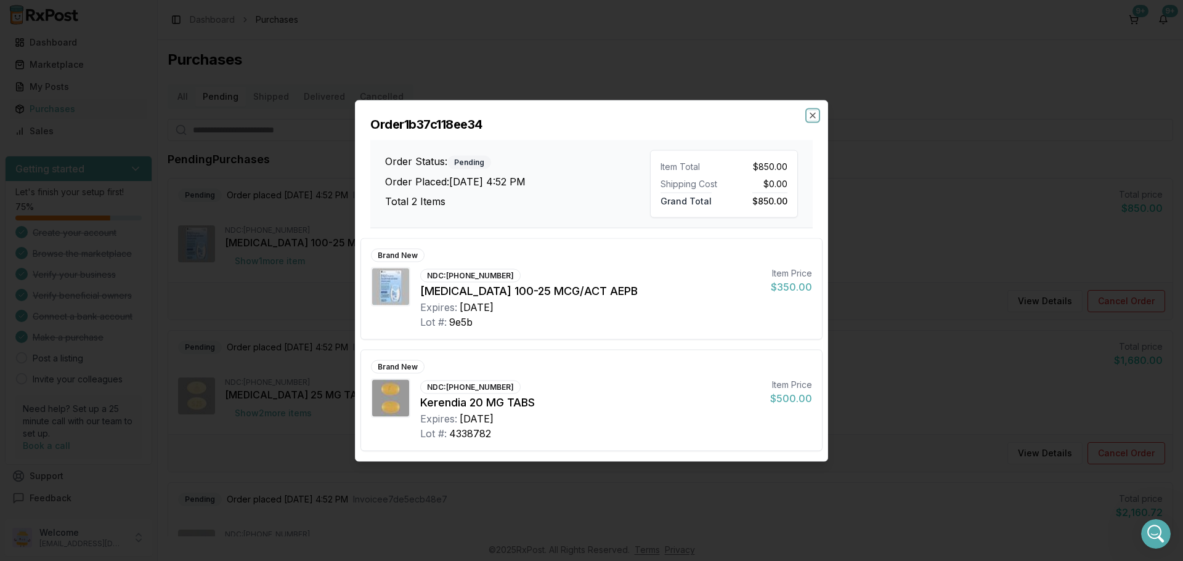
click at [814, 112] on icon "button" at bounding box center [813, 115] width 10 height 10
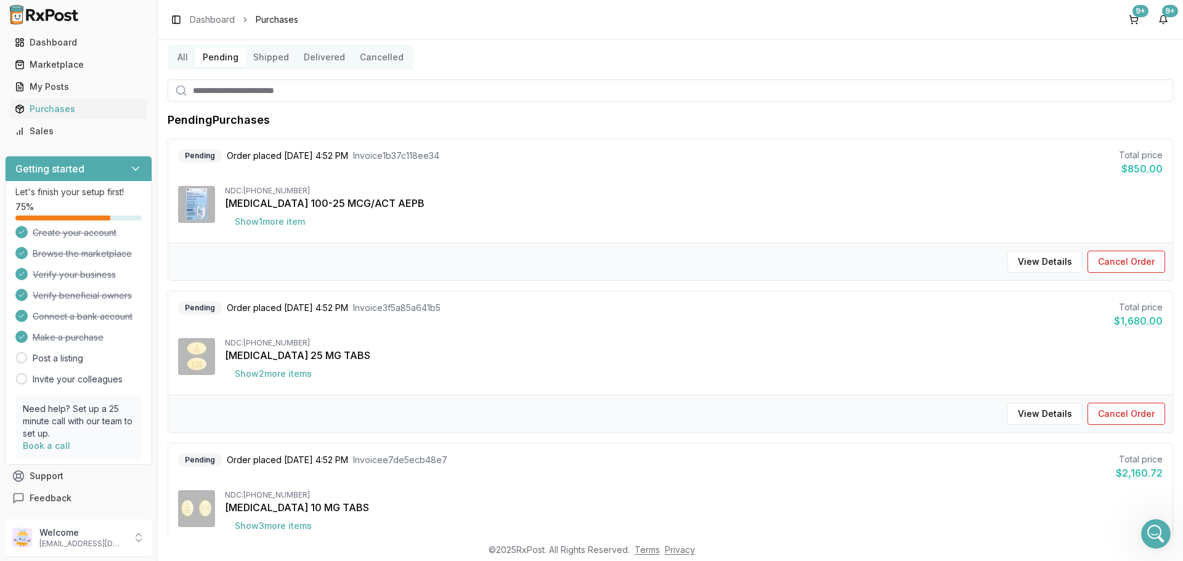
scroll to position [123, 0]
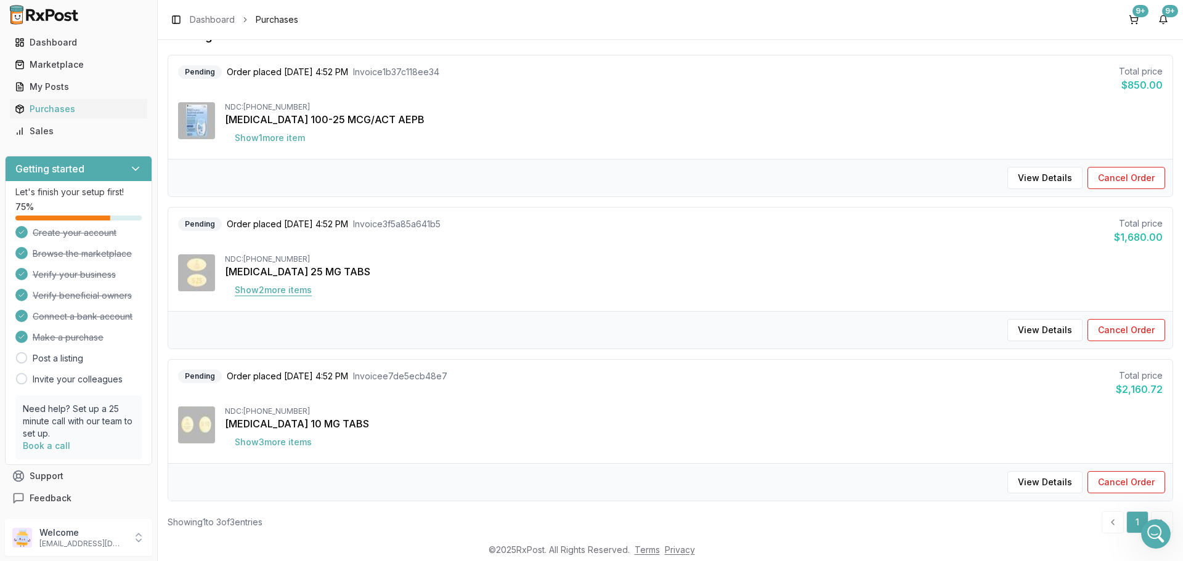
click at [306, 292] on button "Show 2 more item s" at bounding box center [273, 290] width 97 height 22
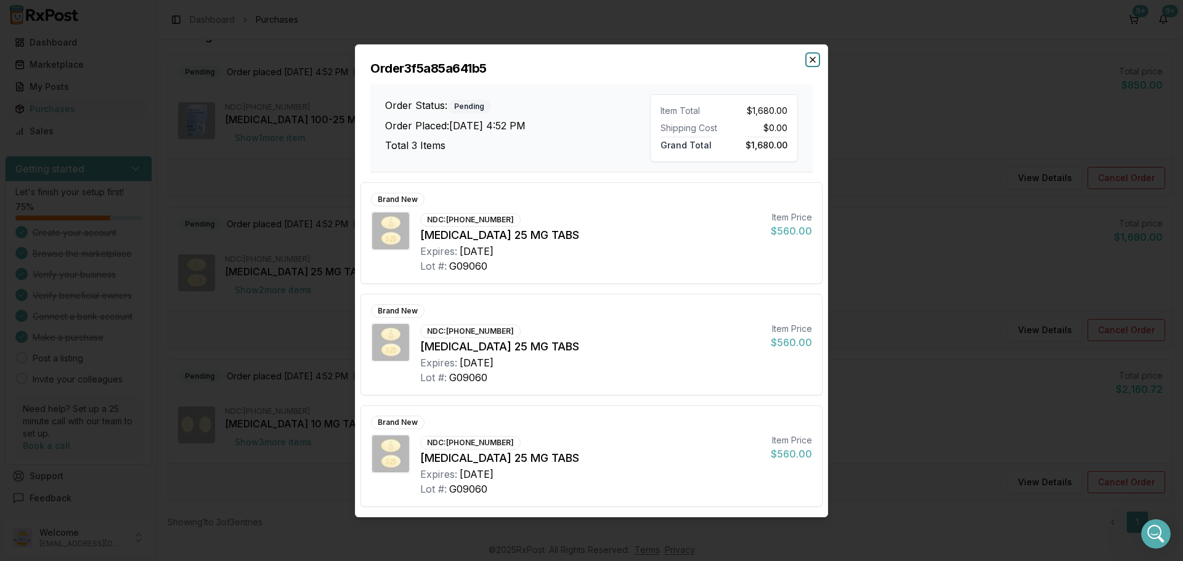
click at [814, 57] on icon "button" at bounding box center [813, 60] width 10 height 10
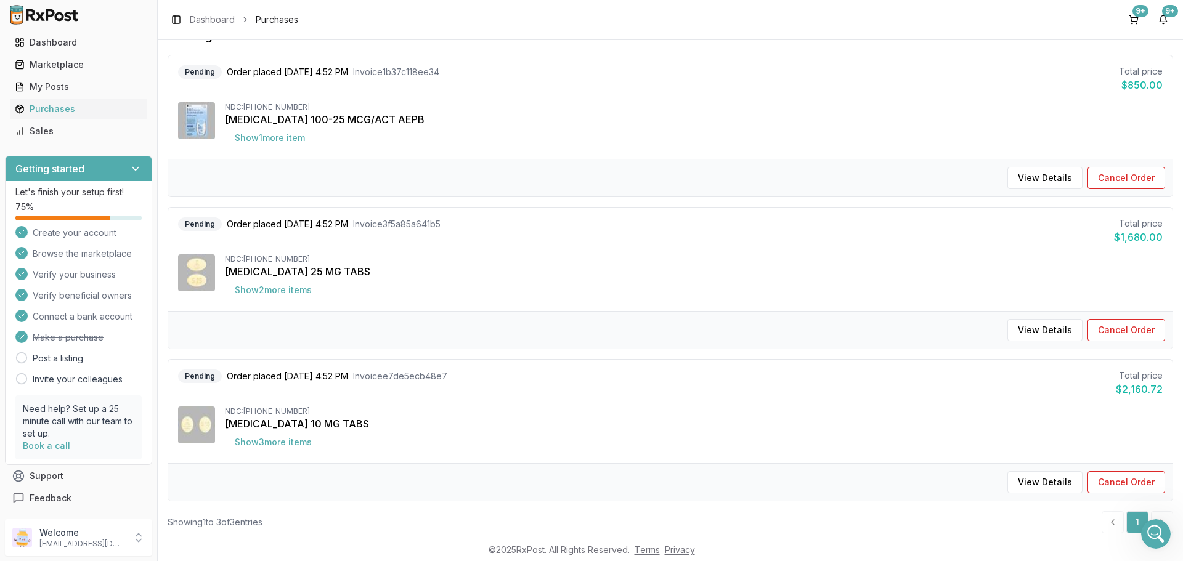
click at [273, 443] on button "Show 3 more item s" at bounding box center [273, 442] width 97 height 22
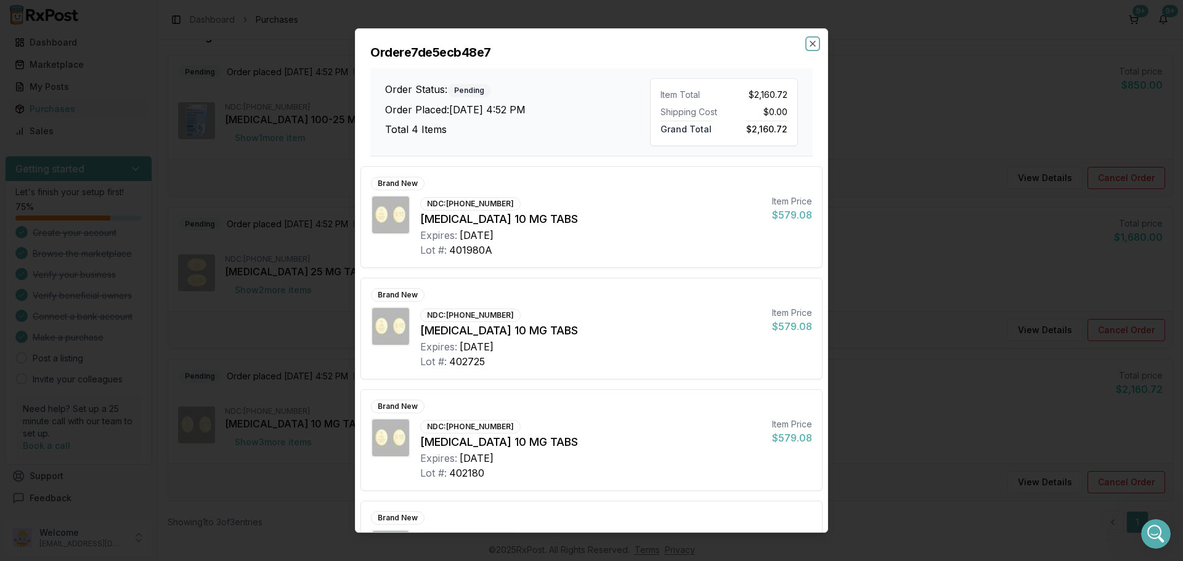
scroll to position [80, 0]
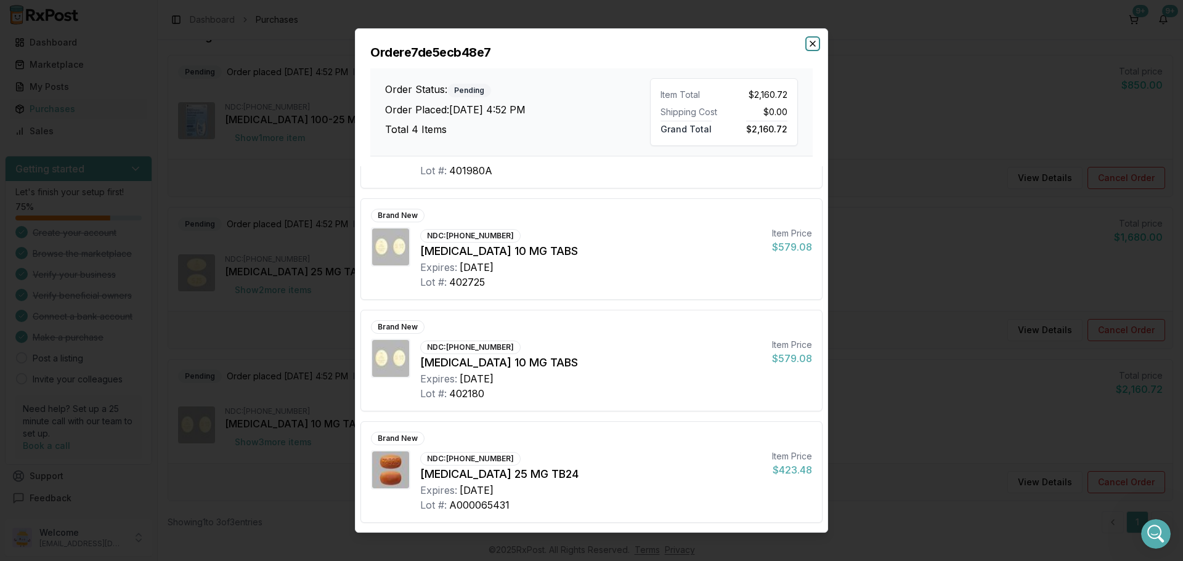
click at [812, 46] on icon "button" at bounding box center [813, 44] width 10 height 10
